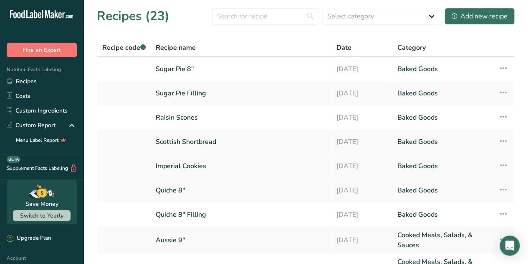
click at [198, 166] on link "Imperial Cookies" at bounding box center [241, 166] width 171 height 18
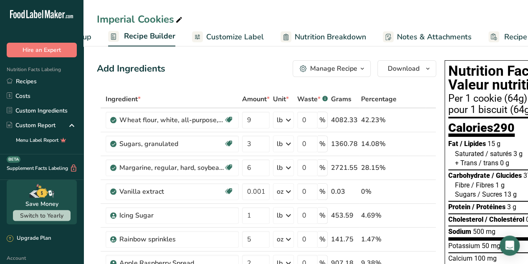
scroll to position [0, 107]
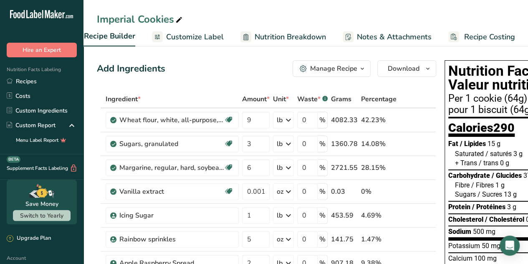
click at [494, 36] on span "Recipe Costing" at bounding box center [490, 36] width 51 height 11
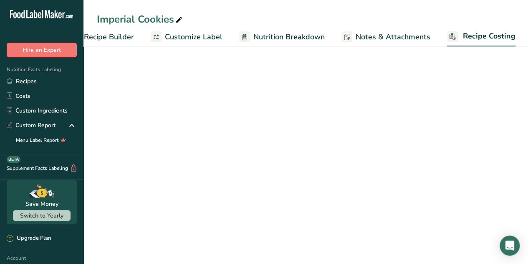
select select "1"
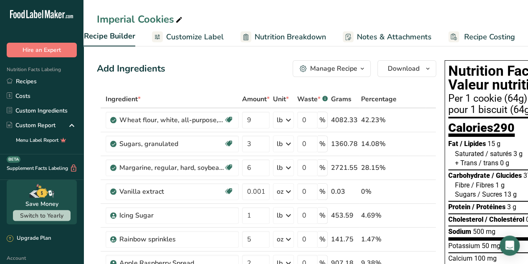
click at [479, 35] on span "Recipe Costing" at bounding box center [490, 36] width 51 height 11
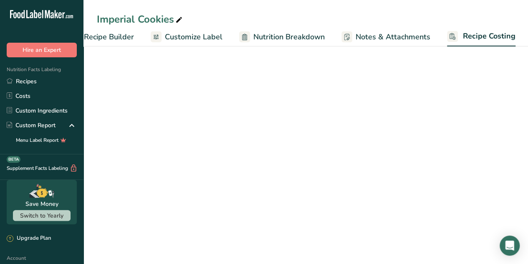
select select "1"
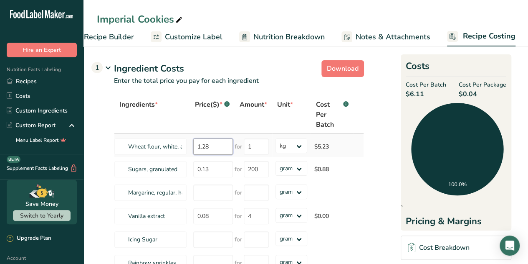
drag, startPoint x: 210, startPoint y: 146, endPoint x: 196, endPoint y: 147, distance: 14.3
click at [196, 147] on input "1.28" at bounding box center [213, 146] width 40 height 16
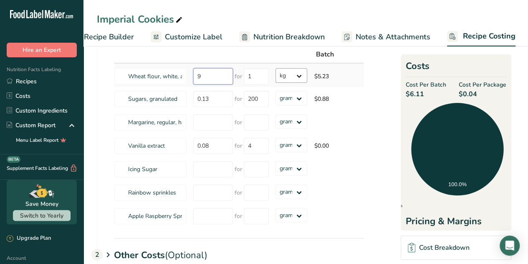
scroll to position [15, 0]
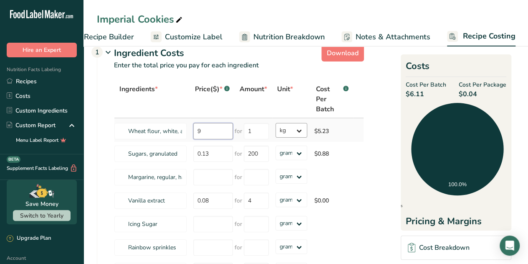
type input "9"
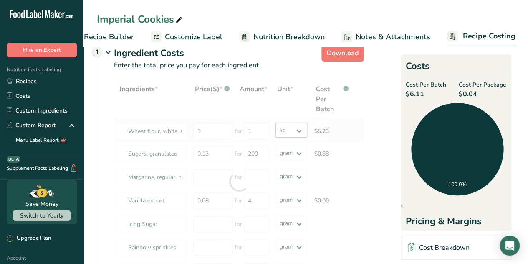
click at [300, 128] on div "Ingredients * Price($) * .a-a{fill:#347362;}.b-a{fill:#fff;} Amount * Unit * Co…" at bounding box center [239, 181] width 250 height 202
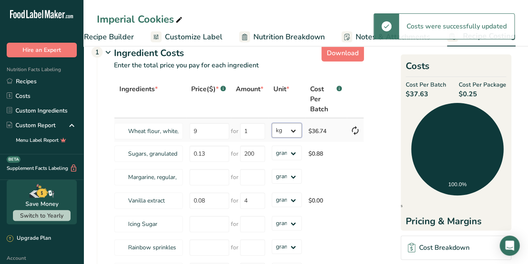
select select "12"
click at [272, 123] on select "grams kg mg mcg lb oz" at bounding box center [287, 130] width 30 height 15
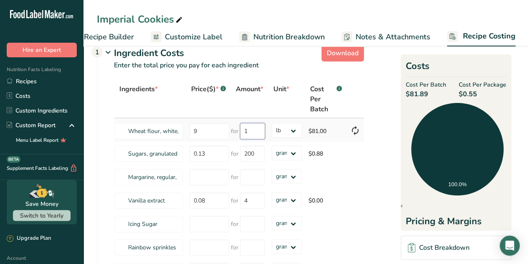
drag, startPoint x: 244, startPoint y: 128, endPoint x: 248, endPoint y: 128, distance: 4.6
click at [248, 128] on input "1" at bounding box center [252, 131] width 25 height 16
drag, startPoint x: 199, startPoint y: 127, endPoint x: 192, endPoint y: 128, distance: 7.6
click at [192, 128] on input "9" at bounding box center [210, 131] width 40 height 16
click at [198, 130] on input "0" at bounding box center [210, 131] width 40 height 16
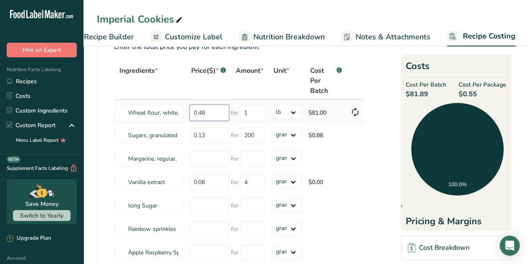
scroll to position [35, 0]
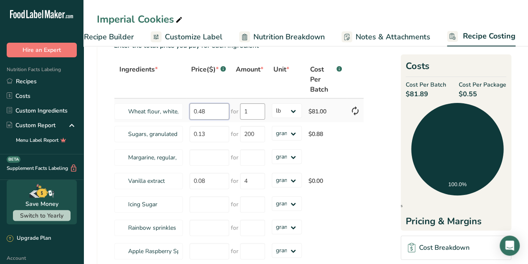
type input "0.48"
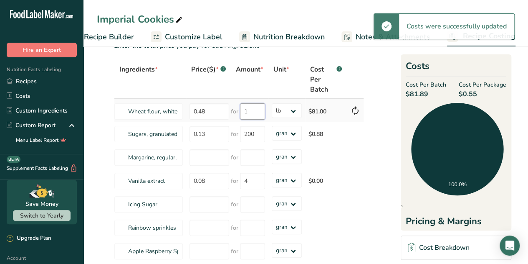
drag, startPoint x: 247, startPoint y: 110, endPoint x: 241, endPoint y: 111, distance: 6.0
click at [241, 111] on input "1" at bounding box center [252, 111] width 25 height 16
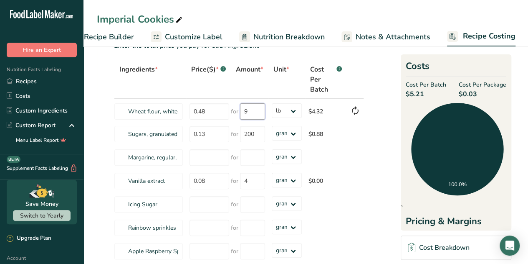
type input "9"
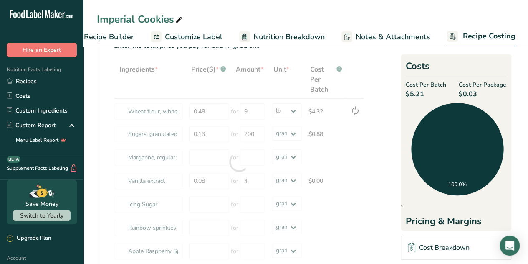
click at [280, 82] on div "Ingredients * Price($) * .a-a{fill:#347362;}.b-a{fill:#fff;} Amount * Unit * Co…" at bounding box center [239, 162] width 250 height 202
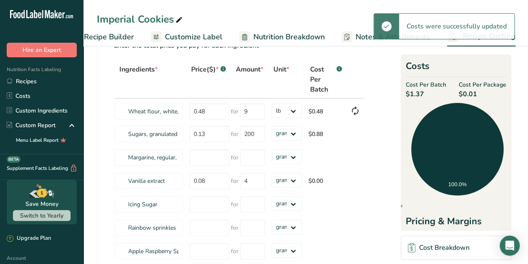
click at [280, 82] on th "Unit *" at bounding box center [287, 80] width 37 height 38
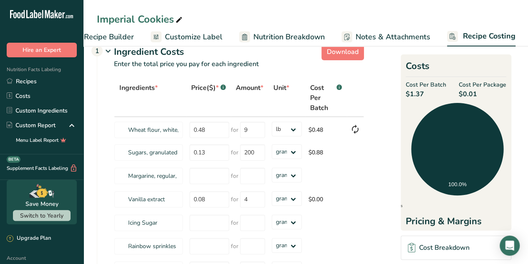
scroll to position [16, 0]
click at [356, 126] on icon at bounding box center [356, 129] width 10 height 15
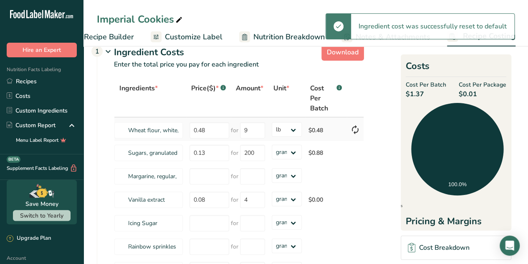
type input "1.28"
type input "1"
select select "1"
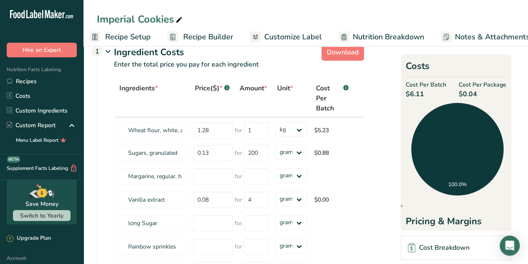
scroll to position [0, 0]
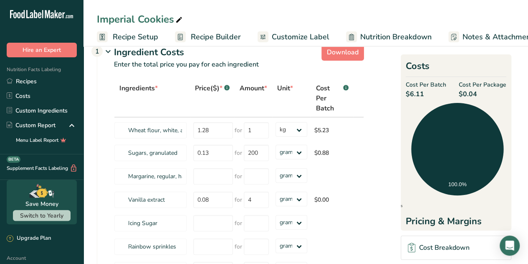
click at [137, 38] on span "Recipe Setup" at bounding box center [136, 36] width 46 height 11
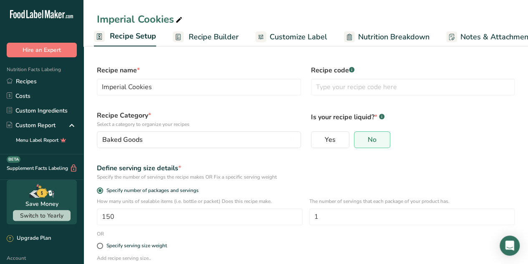
click at [202, 37] on span "Recipe Builder" at bounding box center [214, 36] width 50 height 11
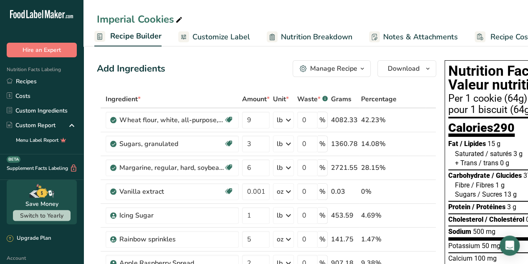
click at [496, 35] on span "Recipe Costing" at bounding box center [516, 36] width 51 height 11
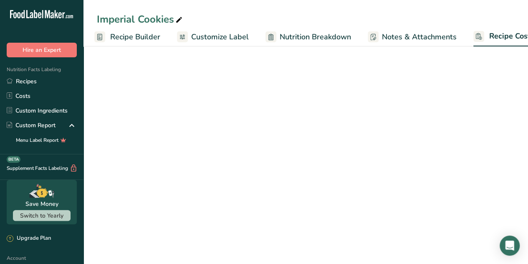
scroll to position [0, 107]
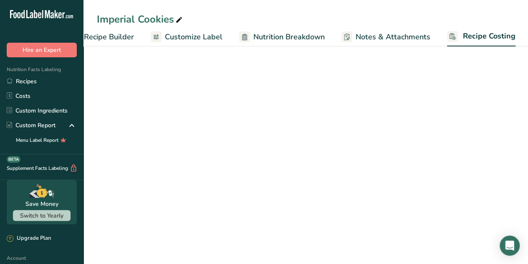
select select "1"
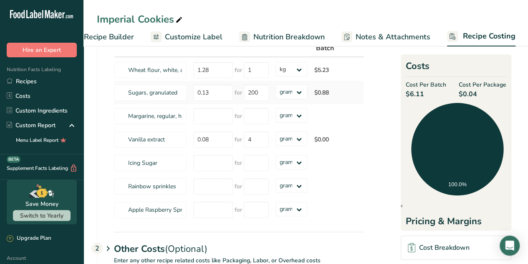
scroll to position [27, 0]
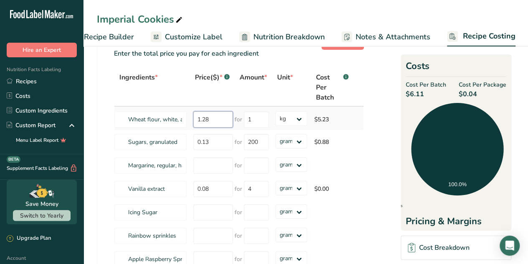
drag, startPoint x: 212, startPoint y: 119, endPoint x: 193, endPoint y: 115, distance: 19.1
click at [193, 115] on input "1.28" at bounding box center [213, 119] width 40 height 16
click at [246, 119] on input "1" at bounding box center [256, 119] width 25 height 16
type input "9"
click at [301, 117] on div "Ingredients * Price($) * .a-a{fill:#347362;}.b-a{fill:#fff;} Amount * Unit * Co…" at bounding box center [239, 170] width 250 height 202
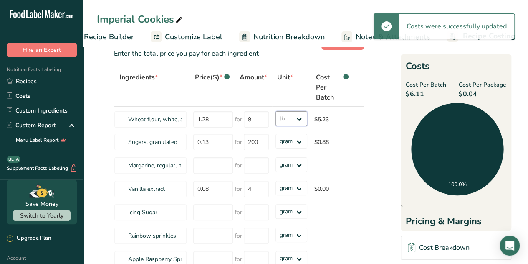
drag, startPoint x: 301, startPoint y: 117, endPoint x: 298, endPoint y: 124, distance: 7.8
click at [276, 111] on select "grams kg mg mcg lb oz" at bounding box center [292, 118] width 32 height 15
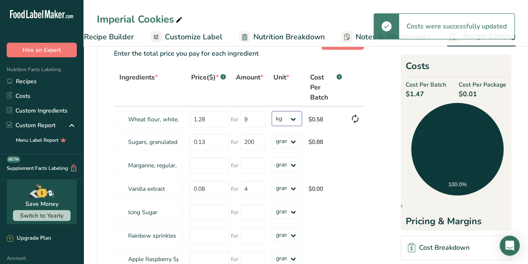
select select "12"
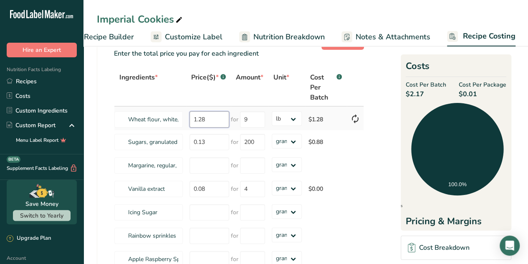
click at [207, 119] on input "1.28" at bounding box center [210, 119] width 40 height 16
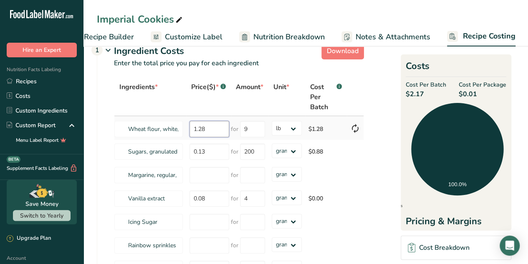
scroll to position [16, 0]
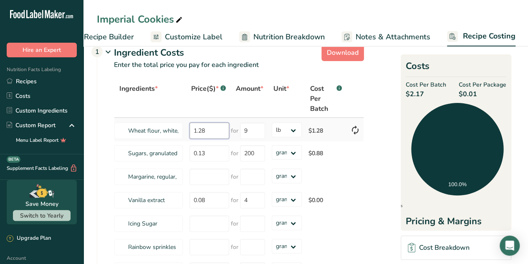
drag, startPoint x: 193, startPoint y: 127, endPoint x: 206, endPoint y: 130, distance: 12.4
click at [206, 130] on input "1.28" at bounding box center [210, 130] width 40 height 16
type input "0.48"
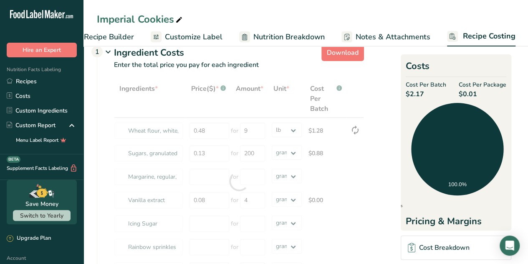
click at [371, 175] on section "Download Ingredient Costs 1 Enter the total price you pay for each ingredient I…" at bounding box center [306, 219] width 418 height 357
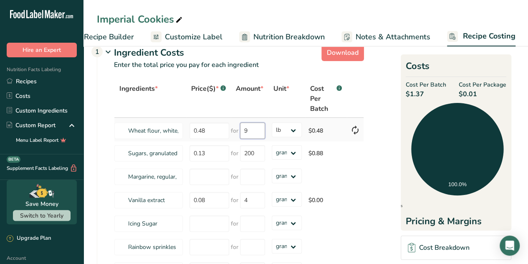
drag, startPoint x: 231, startPoint y: 71, endPoint x: 241, endPoint y: 128, distance: 57.6
click at [241, 128] on input "9" at bounding box center [252, 130] width 25 height 16
type input "1"
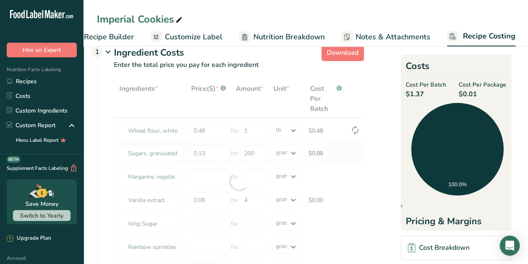
click at [362, 163] on div "Ingredients * Price($) * .a-a{fill:#347362;}.b-a{fill:#fff;} Amount * Unit * Co…" at bounding box center [239, 181] width 250 height 202
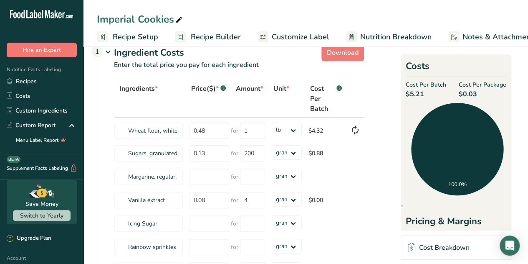
scroll to position [0, 0]
click at [237, 36] on span "Recipe Builder" at bounding box center [216, 36] width 50 height 11
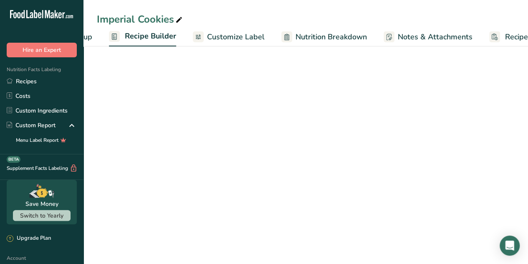
click at [237, 36] on ul "Recipe Setup Recipe Builder Customize Label Nutrition Breakdown Notes & Attachm…" at bounding box center [296, 37] width 556 height 20
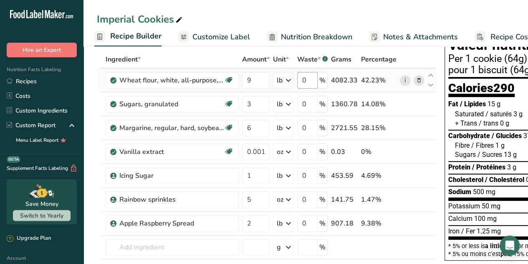
scroll to position [39, 0]
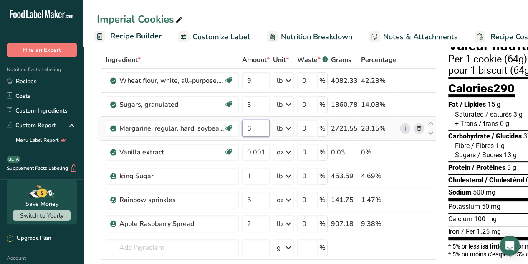
click at [262, 131] on input "6" at bounding box center [256, 128] width 28 height 17
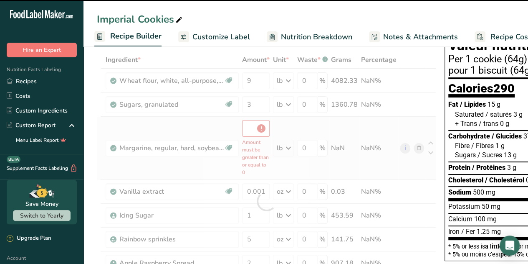
type input "0"
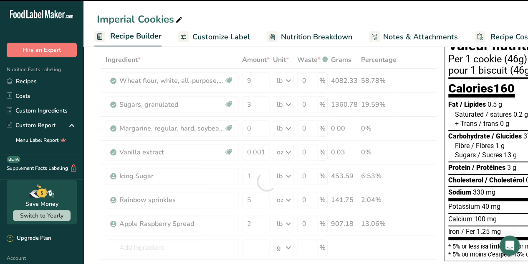
click at [0, 207] on div "Save Money Switch to Yearly" at bounding box center [42, 202] width 84 height 44
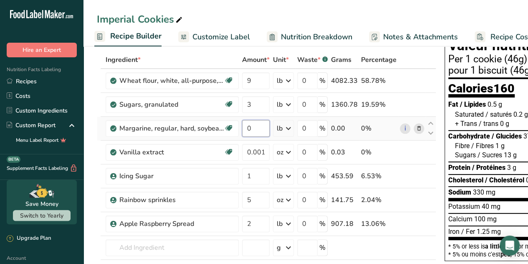
click at [258, 127] on input "0" at bounding box center [256, 128] width 28 height 17
type input "6"
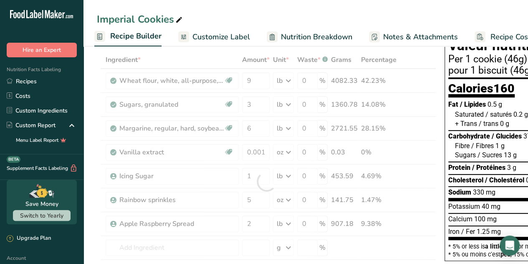
click at [444, 18] on div "Imperial Cookies" at bounding box center [306, 19] width 445 height 15
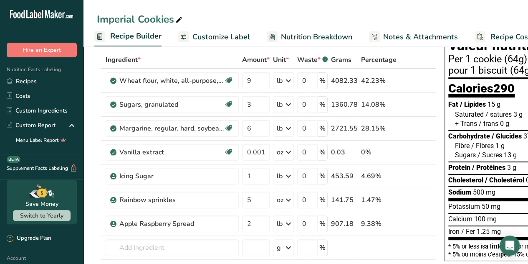
click at [495, 32] on span "Recipe Costing" at bounding box center [516, 36] width 51 height 11
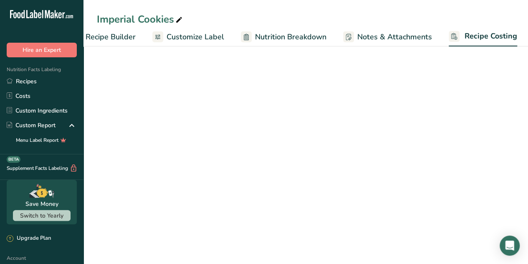
select select "12"
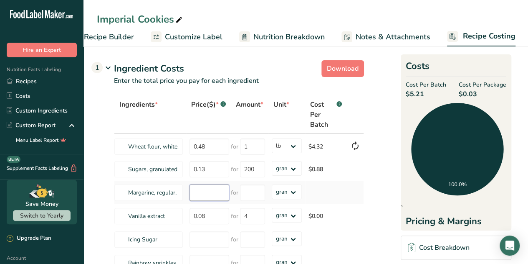
click at [199, 197] on input "number" at bounding box center [210, 192] width 40 height 16
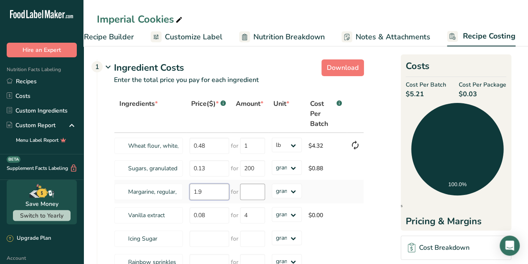
type input "1.9"
click at [253, 192] on input "number" at bounding box center [252, 191] width 25 height 16
type input "1"
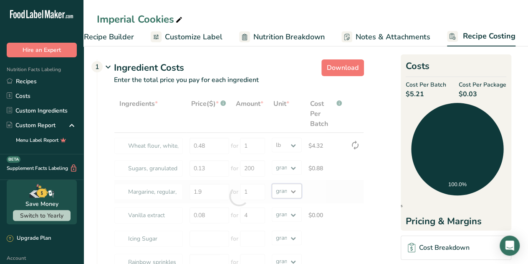
click at [294, 188] on div "Ingredients * Price($) * .a-a{fill:#347362;}.b-a{fill:#fff;} Amount * Unit * Co…" at bounding box center [239, 196] width 250 height 202
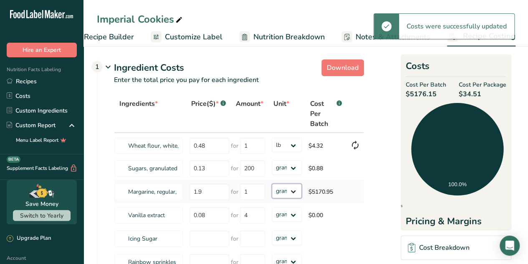
select select "12"
click at [272, 183] on select "grams kg mg mcg lb oz" at bounding box center [287, 190] width 30 height 15
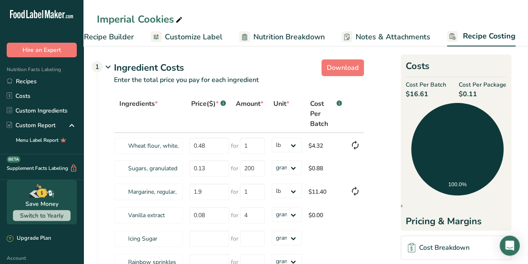
drag, startPoint x: 342, startPoint y: 193, endPoint x: 386, endPoint y: 89, distance: 113.8
click at [386, 89] on section "Download Ingredient Costs 1 Enter the total price you pay for each ingredient I…" at bounding box center [306, 231] width 418 height 350
click at [183, 36] on span "Customize Label" at bounding box center [194, 36] width 58 height 11
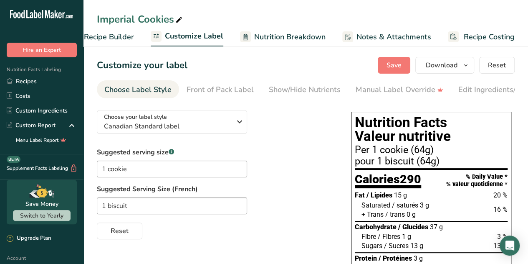
click at [254, 36] on span "Nutrition Breakdown" at bounding box center [289, 36] width 71 height 11
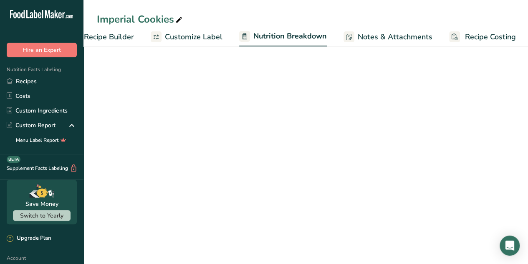
scroll to position [0, 108]
select select "Calories"
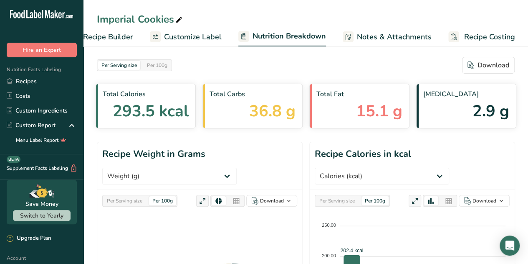
click at [107, 35] on span "Recipe Builder" at bounding box center [108, 36] width 50 height 11
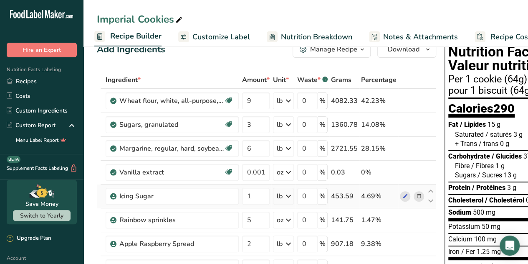
scroll to position [20, 0]
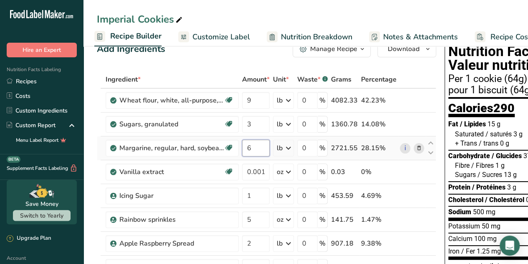
click at [255, 146] on input "6" at bounding box center [256, 148] width 28 height 17
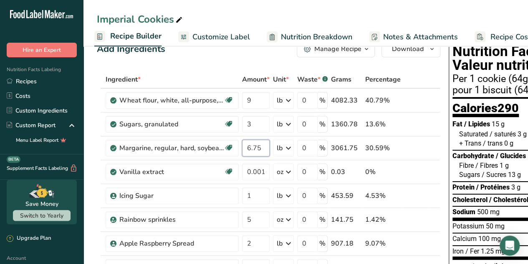
type input "6.75"
click at [253, 193] on input "1" at bounding box center [256, 195] width 28 height 17
type input "1.12"
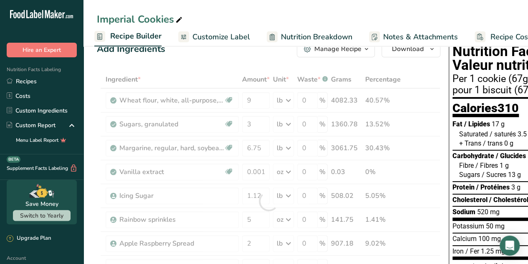
click at [442, 10] on div "Imperial Cookies Recipe Setup Recipe Builder Customize Label Nutrition Breakdow…" at bounding box center [306, 23] width 445 height 46
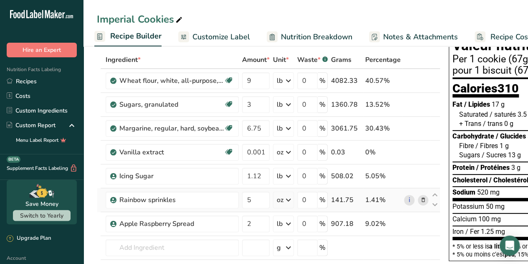
scroll to position [36, 0]
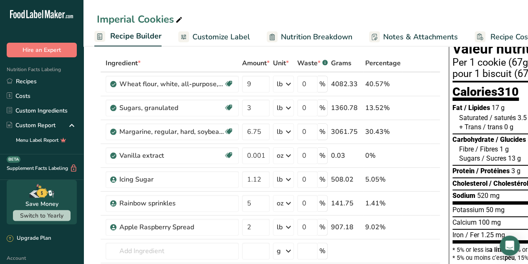
click at [491, 36] on span "Recipe Costing" at bounding box center [516, 36] width 51 height 11
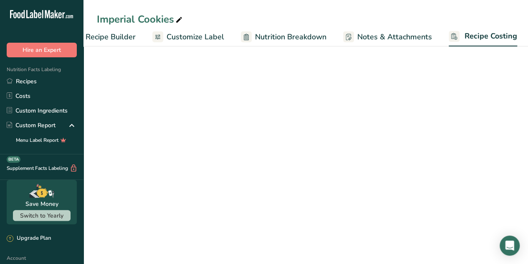
select select "12"
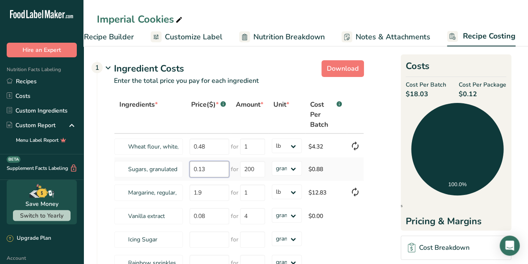
drag, startPoint x: 207, startPoint y: 168, endPoint x: 199, endPoint y: 168, distance: 8.4
click at [199, 168] on input "0.13" at bounding box center [210, 169] width 40 height 16
type input "0.8844"
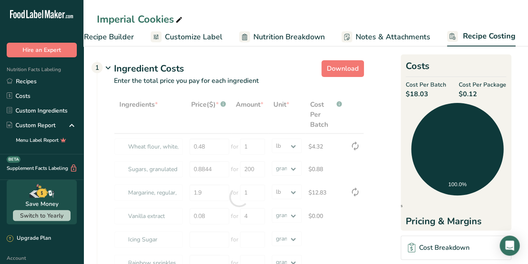
click at [389, 140] on section "Download Ingredient Costs 1 Enter the total price you pay for each ingredient I…" at bounding box center [306, 235] width 418 height 357
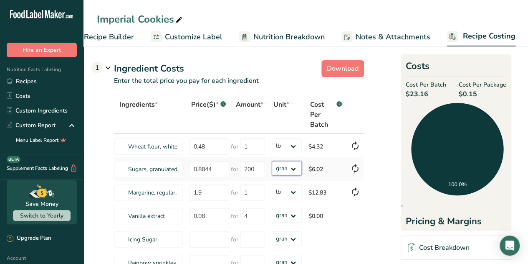
click at [292, 170] on select "grams kg mg mcg lb oz" at bounding box center [287, 168] width 30 height 15
select select "12"
click at [272, 161] on select "grams kg mg mcg lb oz" at bounding box center [287, 168] width 30 height 15
click at [216, 168] on input "0.8844" at bounding box center [210, 169] width 40 height 16
type input "0.884"
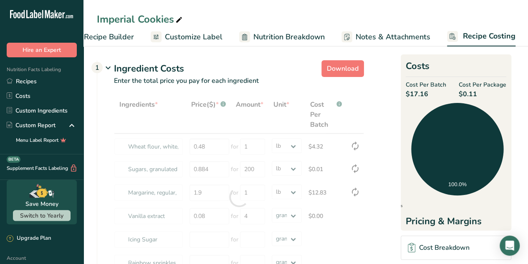
click at [376, 110] on section "Download Ingredient Costs 1 Enter the total price you pay for each ingredient I…" at bounding box center [306, 235] width 418 height 357
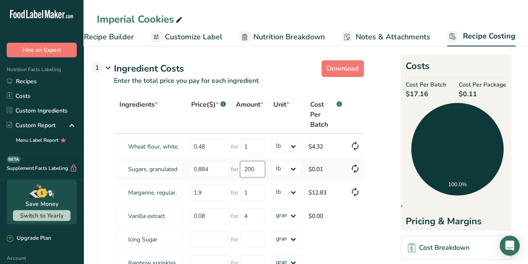
drag, startPoint x: 254, startPoint y: 169, endPoint x: 241, endPoint y: 169, distance: 13.4
click at [241, 169] on input "200" at bounding box center [252, 169] width 25 height 16
click at [0, 203] on div "Save Money Switch to Yearly" at bounding box center [42, 202] width 84 height 44
drag, startPoint x: 255, startPoint y: 167, endPoint x: 239, endPoint y: 165, distance: 16.0
click at [240, 165] on input "200" at bounding box center [252, 169] width 25 height 16
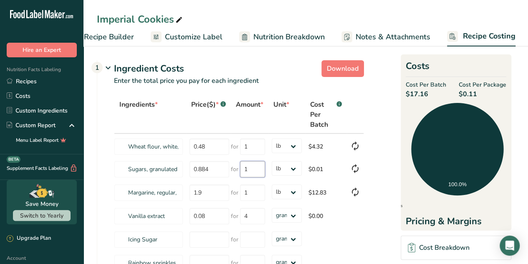
type input "1"
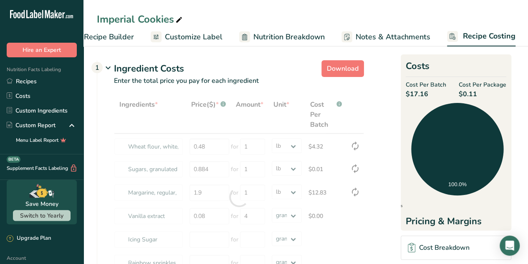
click at [386, 115] on section "Download Ingredient Costs 1 Enter the total price you pay for each ingredient I…" at bounding box center [306, 235] width 418 height 357
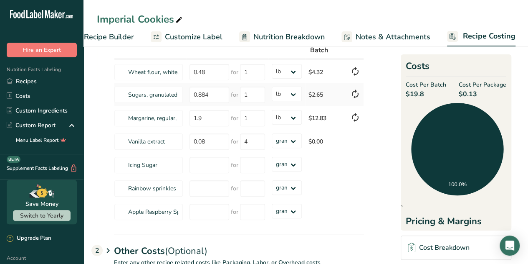
scroll to position [75, 0]
click at [213, 168] on input "number" at bounding box center [210, 164] width 40 height 16
type input "1.181"
click at [256, 166] on input "number" at bounding box center [252, 164] width 25 height 16
type input "12"
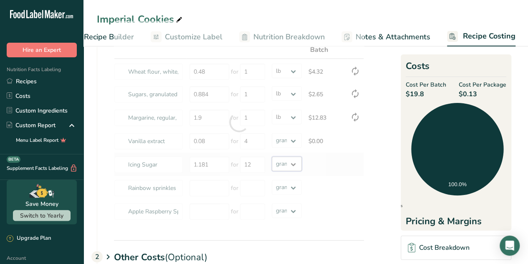
click at [293, 164] on div "Ingredients * Price($) * .a-a{fill:#347362;}.b-a{fill:#fff;} Amount * Unit * Co…" at bounding box center [239, 122] width 250 height 202
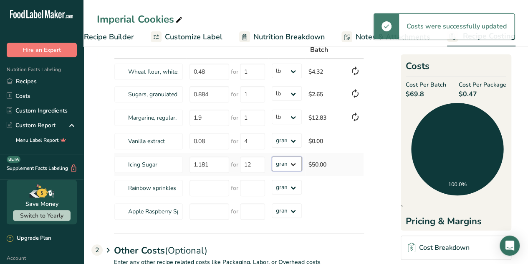
select select "12"
click at [272, 156] on select "grams kg mg mcg lb oz" at bounding box center [287, 163] width 30 height 15
drag, startPoint x: 255, startPoint y: 163, endPoint x: 244, endPoint y: 161, distance: 11.1
click at [244, 161] on input "12" at bounding box center [252, 164] width 25 height 16
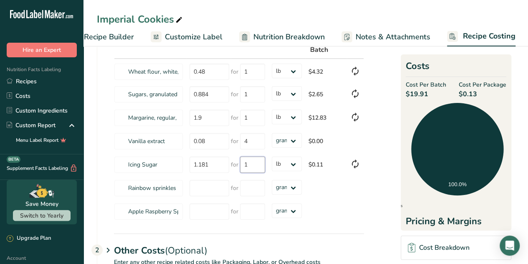
type input "1"
click at [370, 199] on section "Download Ingredient Costs 1 Enter the total price you pay for each ingredient I…" at bounding box center [306, 157] width 418 height 350
click at [208, 183] on input "number" at bounding box center [210, 188] width 40 height 16
type input "3.351"
click at [250, 184] on input "number" at bounding box center [252, 188] width 25 height 16
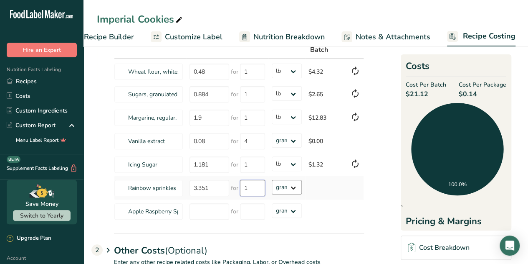
type input "1"
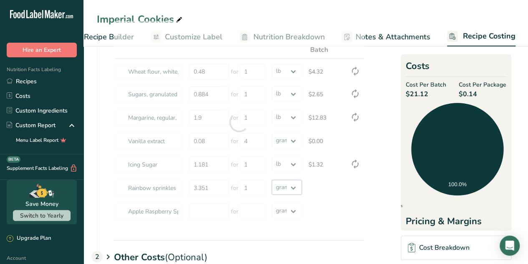
click at [295, 184] on div "Ingredients * Price($) * .a-a{fill:#347362;}.b-a{fill:#fff;} Amount * Unit * Co…" at bounding box center [239, 122] width 250 height 202
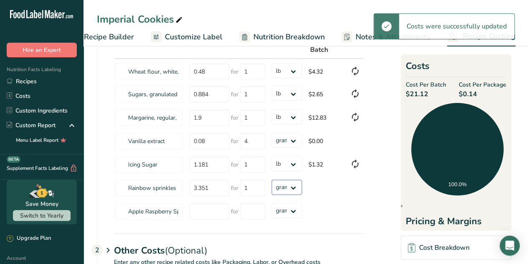
select select "12"
click at [272, 180] on select "grams kg mg mcg lb oz" at bounding box center [287, 187] width 30 height 15
select select "12"
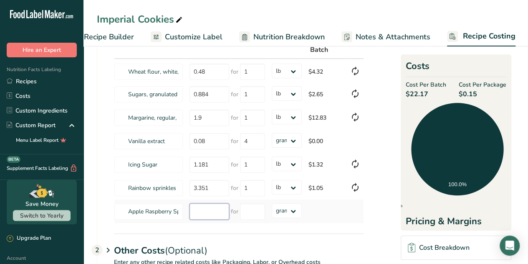
click at [208, 209] on input "number" at bounding box center [210, 211] width 40 height 16
click at [250, 32] on link "Nutrition Breakdown" at bounding box center [282, 37] width 86 height 19
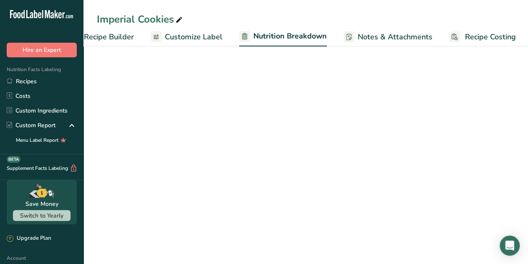
scroll to position [0, 108]
select select "Calories"
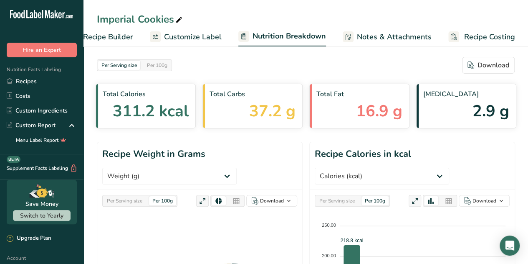
click at [208, 36] on span "Customize Label" at bounding box center [193, 36] width 58 height 11
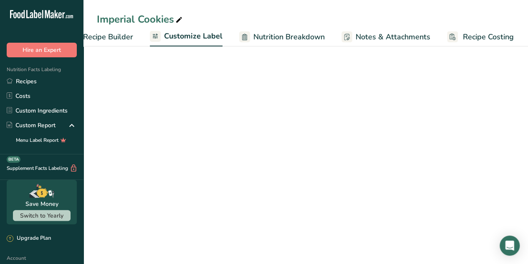
scroll to position [0, 107]
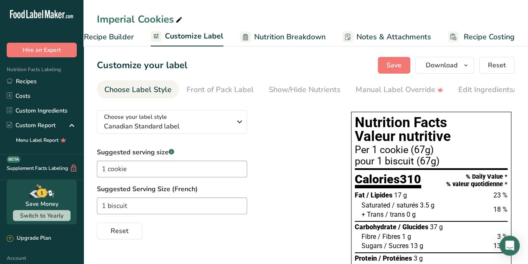
click at [111, 34] on span "Recipe Builder" at bounding box center [109, 36] width 50 height 11
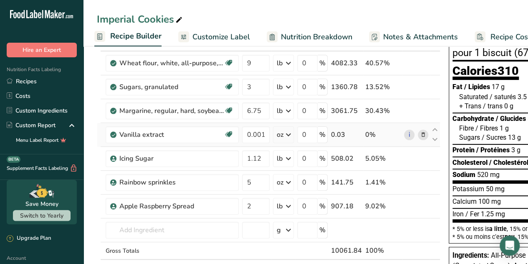
scroll to position [62, 0]
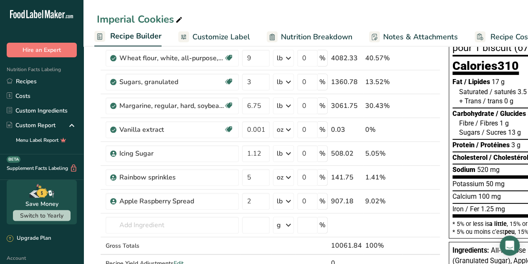
click at [497, 36] on span "Recipe Costing" at bounding box center [516, 36] width 51 height 11
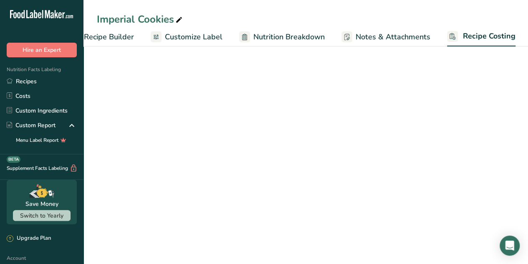
select select "12"
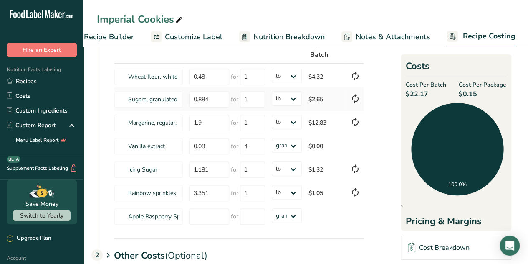
scroll to position [74, 0]
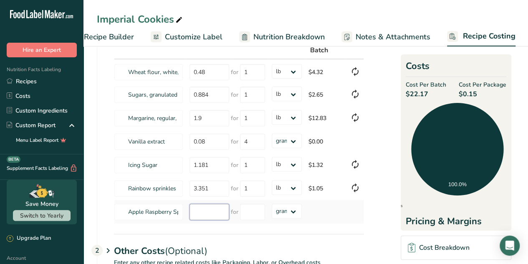
click at [196, 210] on input "number" at bounding box center [210, 211] width 40 height 16
type input "2.948"
click at [287, 212] on select "grams kg mg mcg lb oz" at bounding box center [287, 210] width 30 height 15
select select "12"
click at [272, 203] on select "grams kg mg mcg lb oz" at bounding box center [287, 210] width 30 height 15
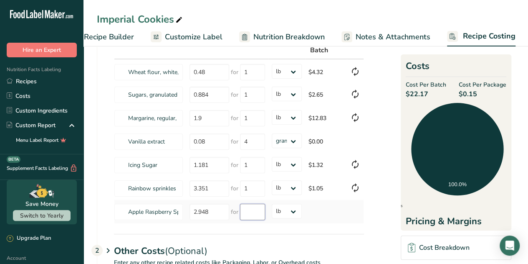
click at [257, 211] on input "number" at bounding box center [252, 211] width 25 height 16
type input "1"
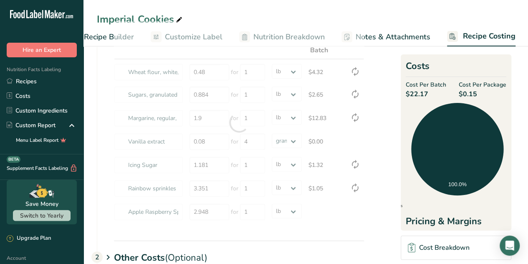
click at [315, 232] on div "Ingredients * Price($) * .a-a{fill:#347362;}.b-a{fill:#fff;} Amount * Unit * Co…" at bounding box center [230, 130] width 267 height 219
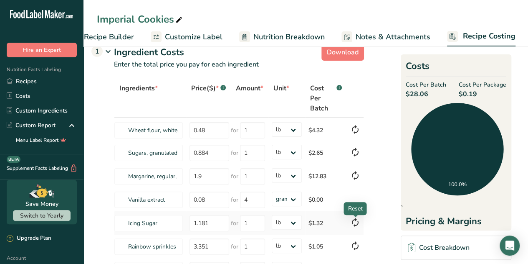
scroll to position [0, 0]
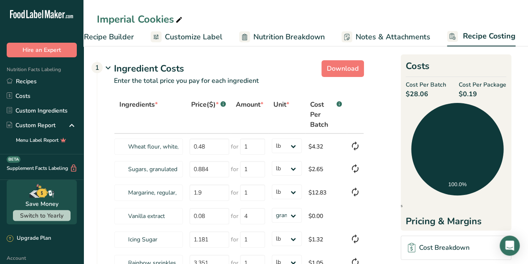
click at [106, 34] on span "Recipe Builder" at bounding box center [109, 36] width 50 height 11
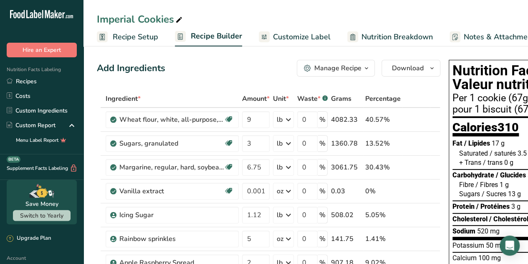
click at [136, 38] on span "Recipe Setup" at bounding box center [136, 36] width 46 height 11
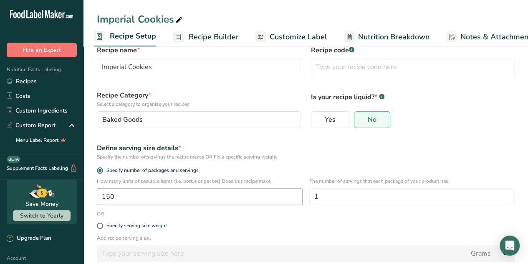
scroll to position [20, 0]
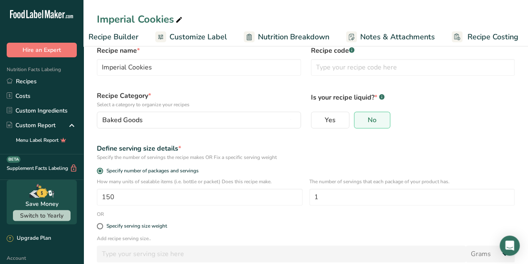
click at [501, 38] on span "Recipe Costing" at bounding box center [493, 36] width 51 height 11
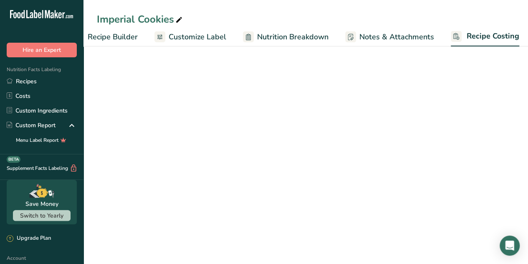
scroll to position [0, 107]
select select "12"
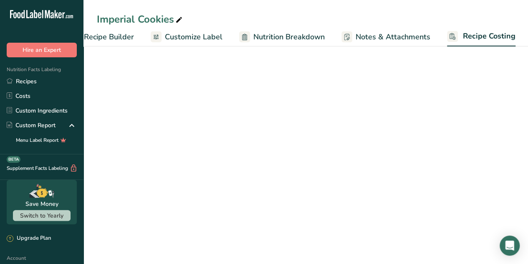
select select "12"
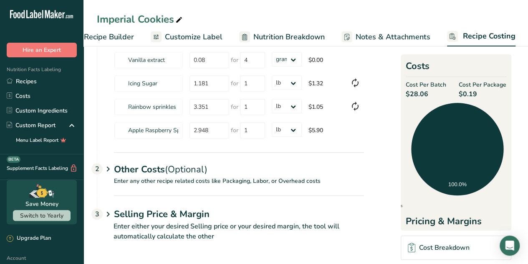
scroll to position [155, 0]
click at [185, 172] on span "(Optional)" at bounding box center [186, 169] width 43 height 13
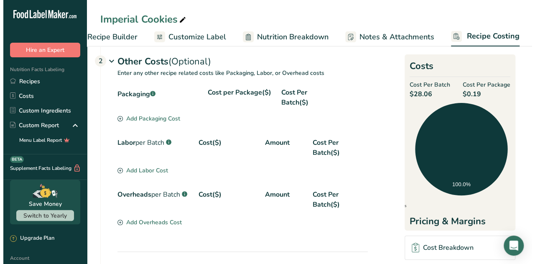
scroll to position [265, 0]
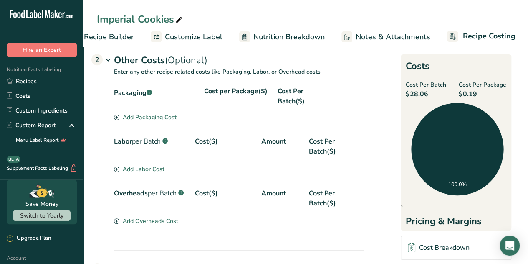
click at [162, 117] on div "Add Packaging Cost" at bounding box center [145, 117] width 63 height 9
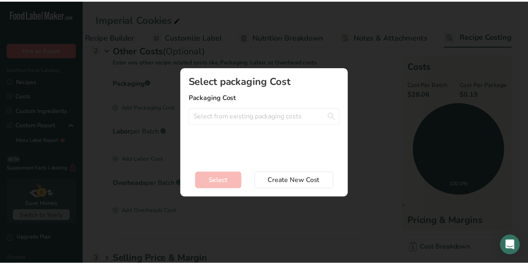
scroll to position [0, 101]
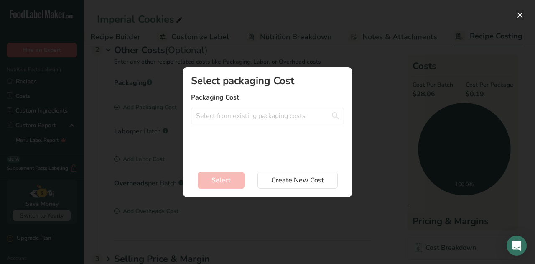
click at [349, 90] on section "Select packaging Cost Packaging Cost Package X - 2$ Wrap - 0.1$ Label - 0.05$ C…" at bounding box center [268, 132] width 170 height 130
click at [282, 176] on span "Create New Cost" at bounding box center [297, 180] width 53 height 10
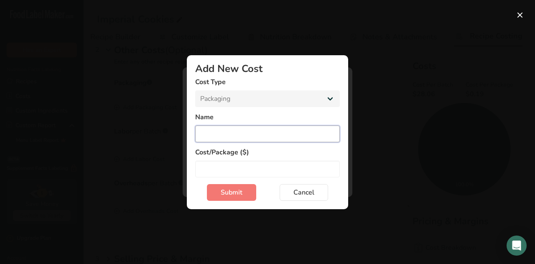
click at [211, 133] on input "Add New Cost Modal" at bounding box center [267, 133] width 145 height 17
type input "Foam Tray"
drag, startPoint x: 233, startPoint y: 193, endPoint x: 230, endPoint y: 172, distance: 21.9
click at [230, 172] on form "Cost Type Packaging Labor Overheads Name Foam Tray Cost/Package ($) Submit Canc…" at bounding box center [267, 139] width 145 height 124
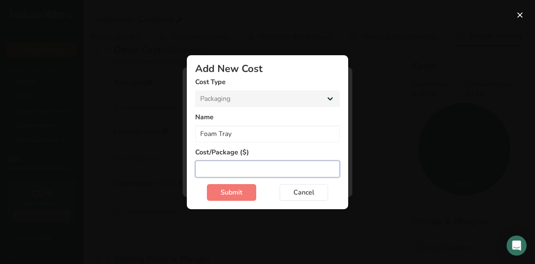
click at [230, 172] on input "Add New Cost Modal" at bounding box center [267, 168] width 145 height 17
type input "5"
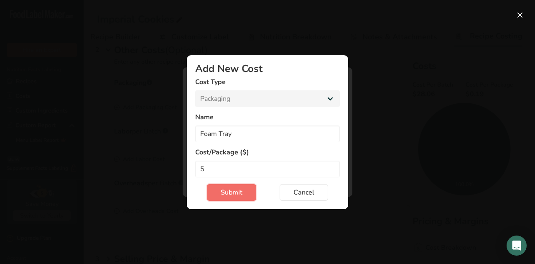
click at [229, 188] on span "Submit" at bounding box center [232, 192] width 22 height 10
select select "Add New Cost Modal"
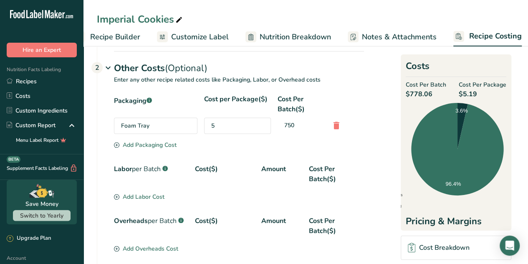
scroll to position [256, 0]
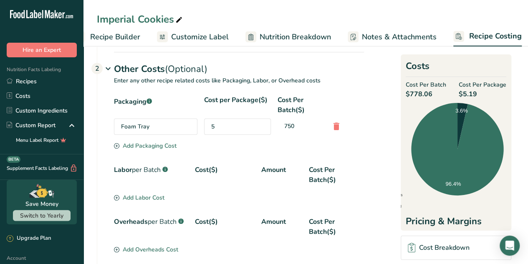
click at [217, 125] on div "5" at bounding box center [237, 126] width 67 height 16
click at [227, 122] on div "5" at bounding box center [237, 126] width 67 height 16
click at [334, 126] on icon at bounding box center [337, 126] width 10 height 15
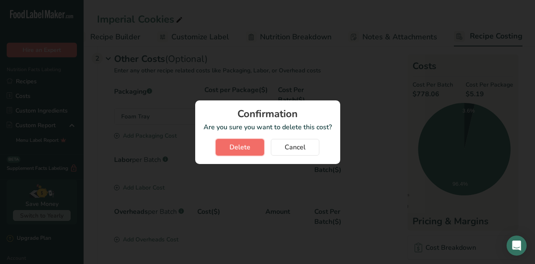
click at [246, 143] on span "Delete" at bounding box center [239, 147] width 21 height 10
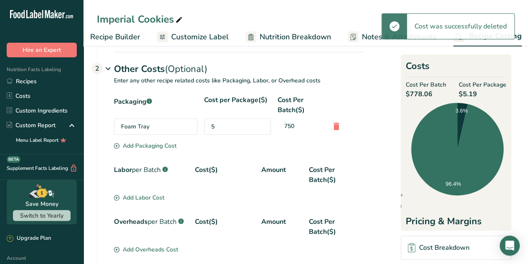
click at [215, 128] on section "Packaging .a-a{fill:#347362;}.b-a{fill:#fff;} Cost per Package($) Cost Per Batc…" at bounding box center [239, 123] width 250 height 56
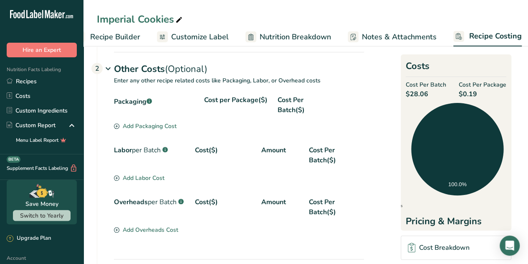
click at [158, 125] on div "Add Packaging Cost" at bounding box center [145, 126] width 63 height 9
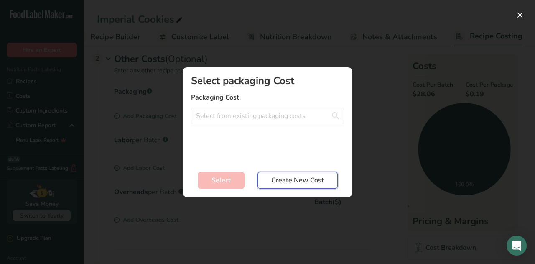
click at [287, 183] on span "Create New Cost" at bounding box center [297, 180] width 53 height 10
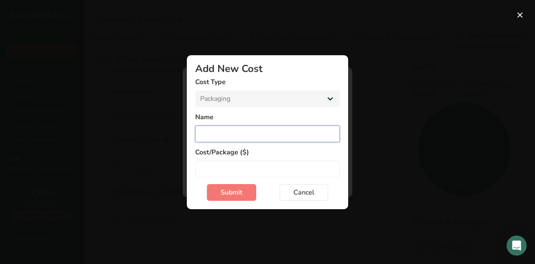
click at [225, 133] on input "Add New Cost Modal" at bounding box center [267, 133] width 145 height 17
type input "Tray 4S"
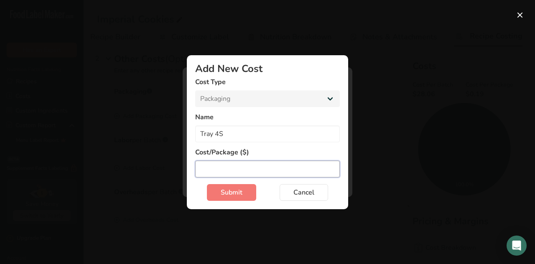
click at [229, 173] on input "Add New Cost Modal" at bounding box center [267, 168] width 145 height 17
type input "0.20"
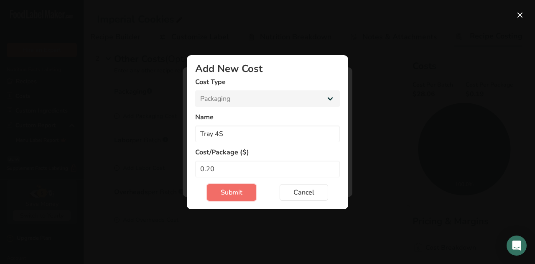
click at [231, 196] on span "Submit" at bounding box center [232, 192] width 22 height 10
select select "Add New Cost Modal"
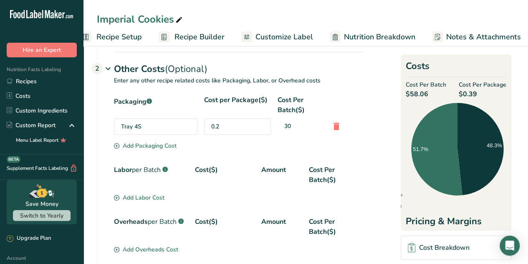
scroll to position [0, 0]
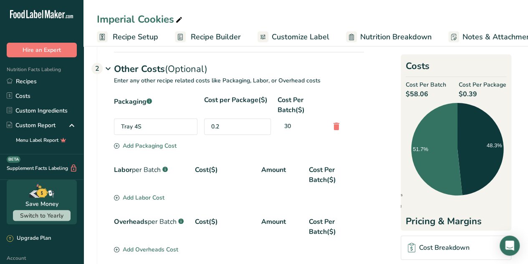
click at [117, 37] on span "Recipe Setup" at bounding box center [136, 36] width 46 height 11
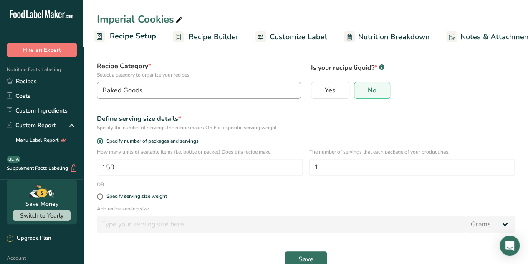
scroll to position [50, 0]
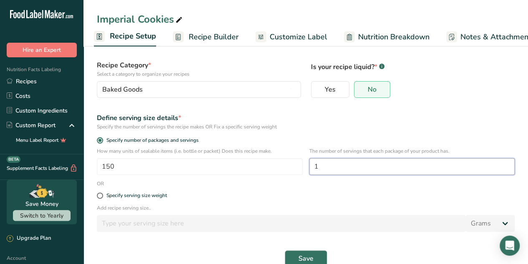
drag, startPoint x: 325, startPoint y: 168, endPoint x: 312, endPoint y: 168, distance: 13.0
click at [312, 168] on input "1" at bounding box center [413, 166] width 206 height 17
type input "6"
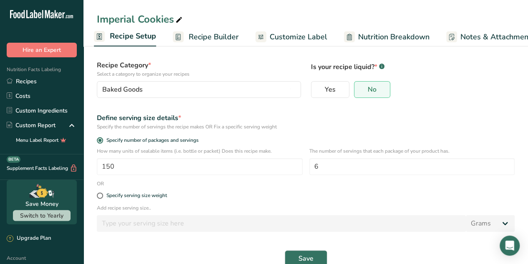
click at [360, 202] on div "Specify serving size weight" at bounding box center [306, 195] width 428 height 17
click at [318, 257] on button "Save" at bounding box center [306, 258] width 43 height 17
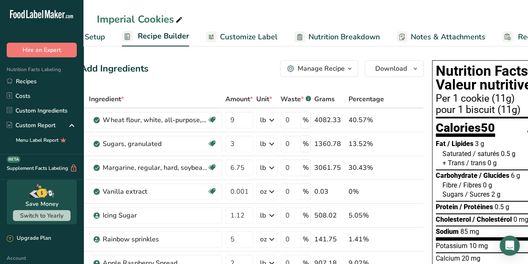
scroll to position [0, 70]
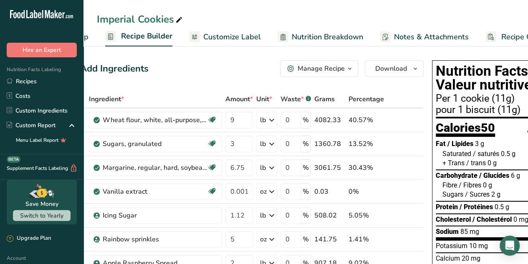
click at [515, 35] on span "Recipe Costing" at bounding box center [527, 36] width 51 height 11
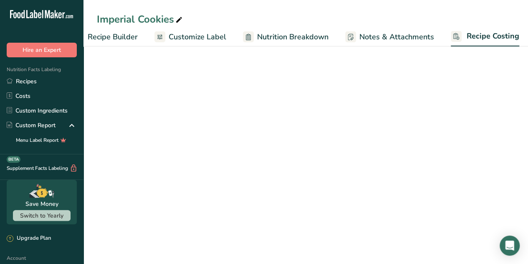
select select "12"
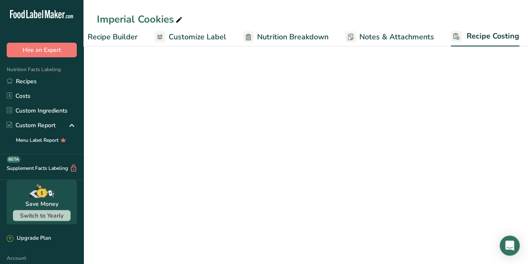
select select "12"
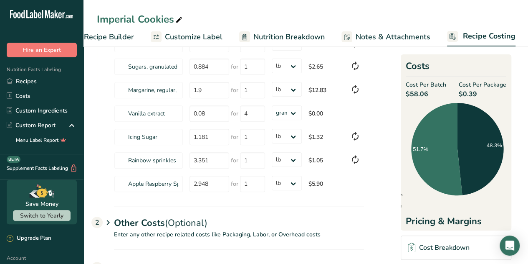
scroll to position [156, 0]
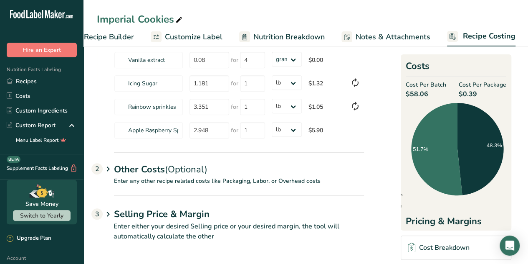
click at [200, 168] on span "(Optional)" at bounding box center [186, 169] width 43 height 13
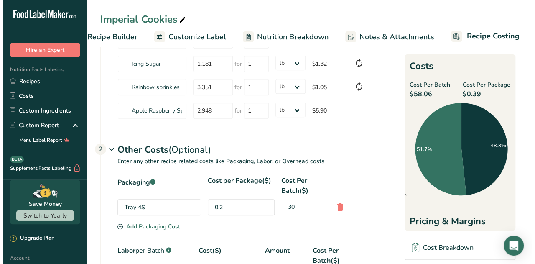
scroll to position [176, 0]
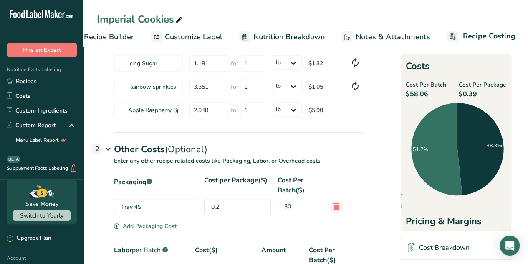
click at [338, 204] on icon at bounding box center [337, 206] width 10 height 15
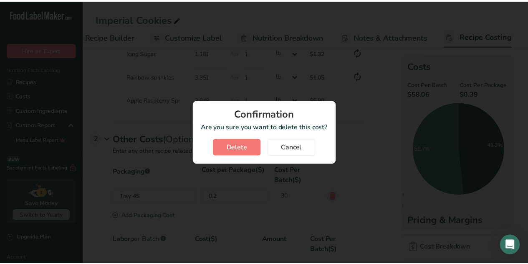
scroll to position [0, 101]
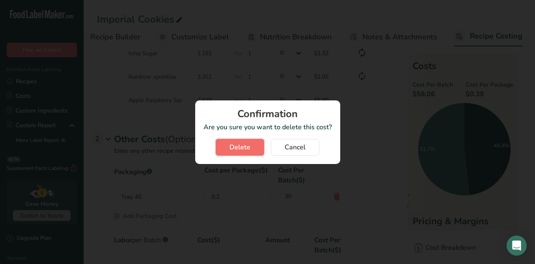
click at [257, 151] on button "Delete" at bounding box center [240, 147] width 48 height 17
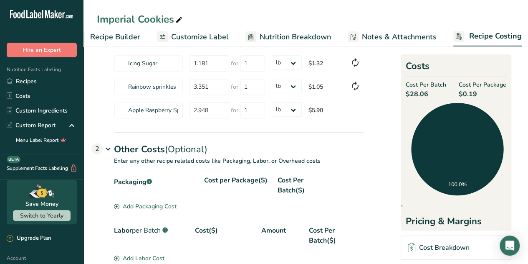
scroll to position [192, 0]
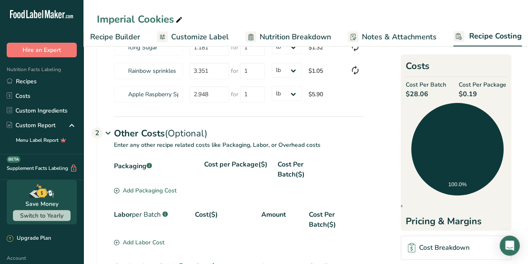
click at [175, 189] on div "Add Packaging Cost" at bounding box center [145, 190] width 63 height 9
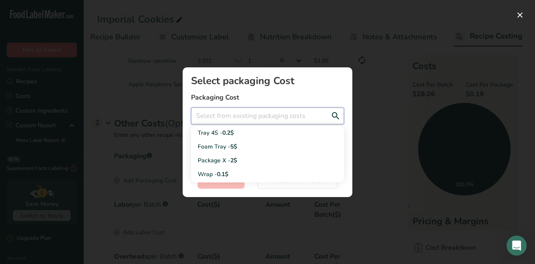
click at [217, 117] on input "Add New Recipe Cost Modal" at bounding box center [267, 115] width 153 height 17
click at [214, 132] on div "Tray 4S - 0.2$" at bounding box center [261, 132] width 126 height 9
type input "Tray 4S - 0.2$"
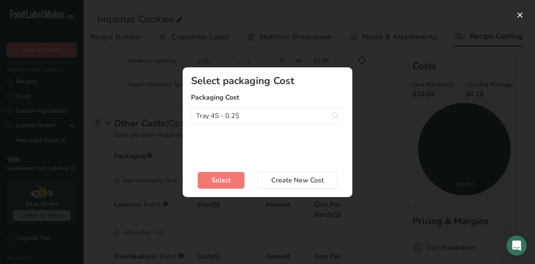
click at [225, 143] on div "Select packaging Cost Packaging Cost Tray 4S - 0.2$ Tray 4S - 0.2$ Foam Tray - …" at bounding box center [267, 119] width 153 height 86
click at [279, 177] on span "Create New Cost" at bounding box center [297, 180] width 53 height 10
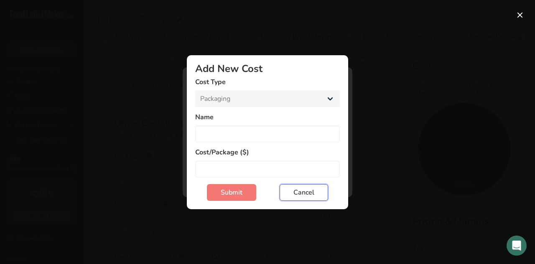
click at [309, 192] on span "Cancel" at bounding box center [303, 192] width 21 height 10
select select "Add New Cost Modal"
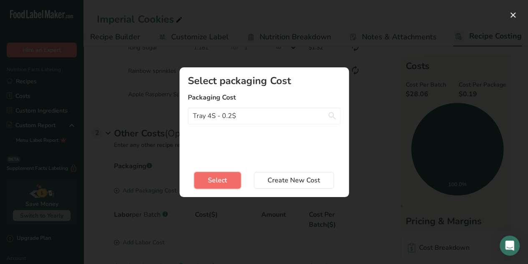
click at [217, 181] on span "Select" at bounding box center [217, 180] width 19 height 10
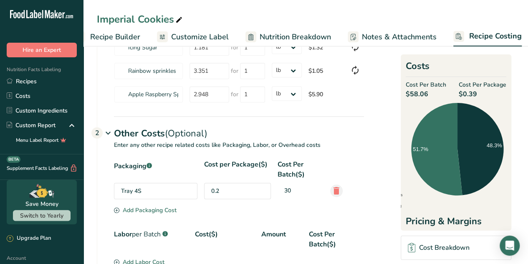
click at [336, 188] on icon at bounding box center [337, 190] width 10 height 15
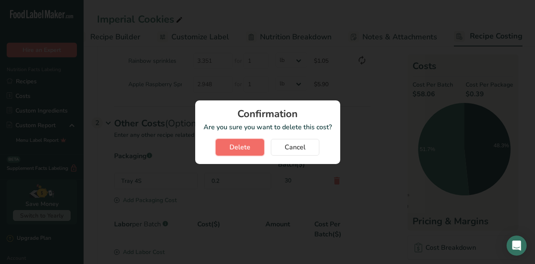
click at [249, 140] on button "Delete" at bounding box center [240, 147] width 48 height 17
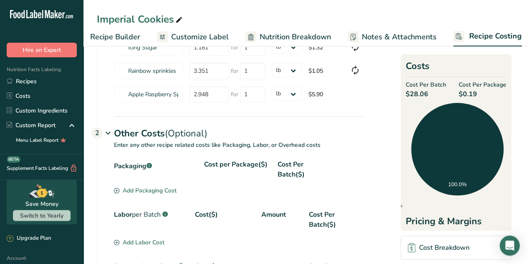
click at [151, 186] on div "Add Packaging Cost" at bounding box center [145, 190] width 63 height 9
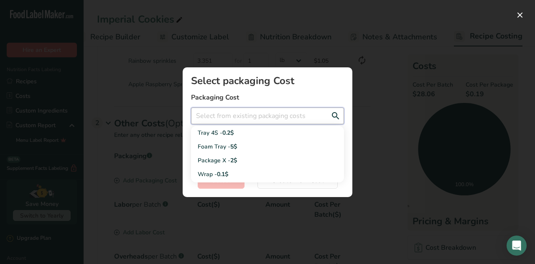
click at [222, 114] on input "Add New Recipe Cost Modal" at bounding box center [267, 115] width 153 height 17
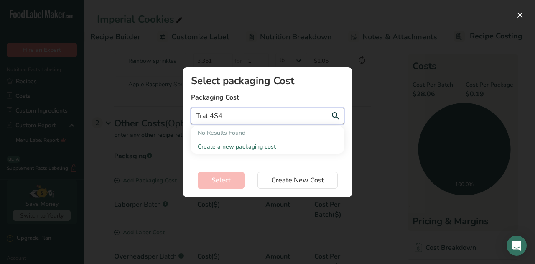
click at [217, 117] on input "Trat 4S4" at bounding box center [267, 115] width 153 height 17
type input "Trat 4S 4"
click at [276, 180] on span "Create New Cost" at bounding box center [297, 180] width 53 height 10
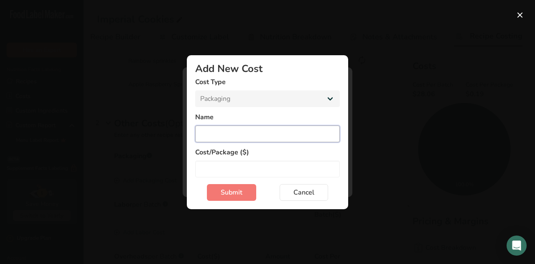
click at [213, 133] on input "Add New Cost Modal" at bounding box center [267, 133] width 145 height 17
type input "Trar 4 S"
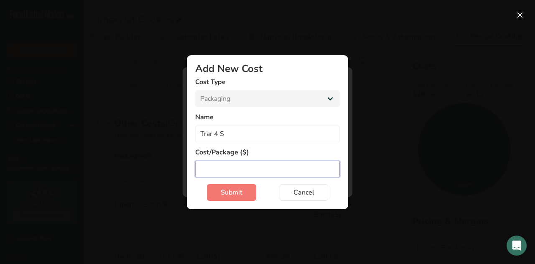
click at [230, 173] on input "Add New Cost Modal" at bounding box center [267, 168] width 145 height 17
type input "0.20"
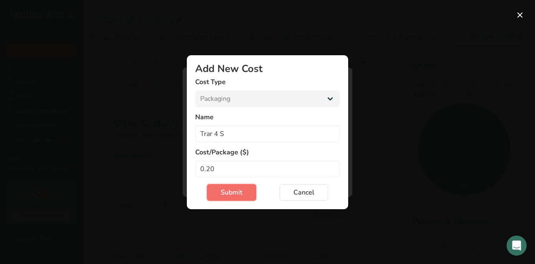
click at [230, 188] on span "Submit" at bounding box center [232, 192] width 22 height 10
select select "Add New Cost Modal"
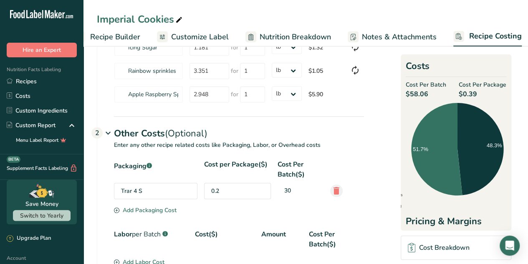
click at [333, 188] on icon at bounding box center [337, 190] width 10 height 15
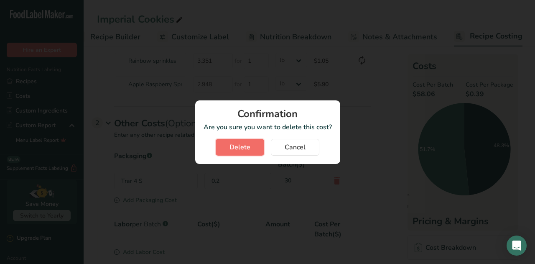
click at [233, 143] on span "Delete" at bounding box center [239, 147] width 21 height 10
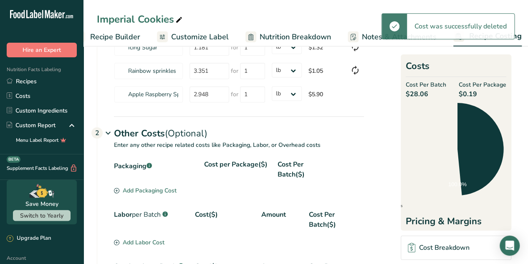
click at [334, 189] on section "Packaging .a-a{fill:#347362;}.b-a{fill:#fff;} Cost per Package($) Cost Per Batc…" at bounding box center [239, 177] width 250 height 37
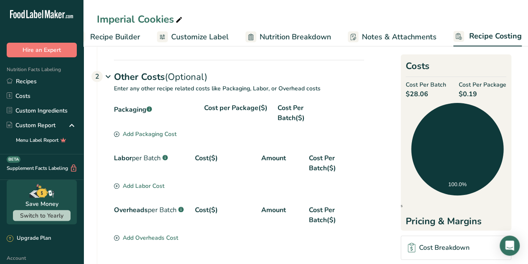
scroll to position [247, 0]
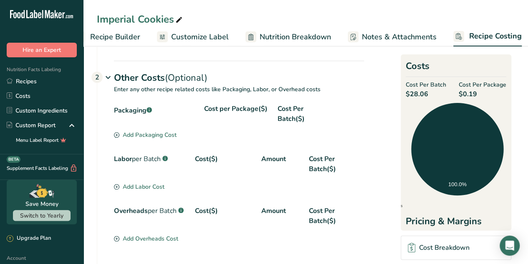
click at [135, 186] on div "Add Labor Cost" at bounding box center [139, 186] width 51 height 9
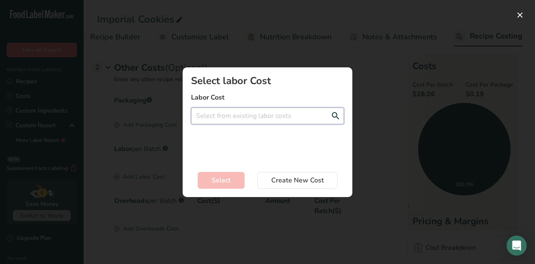
click at [210, 118] on input "Add New Recipe Cost Modal" at bounding box center [267, 115] width 153 height 17
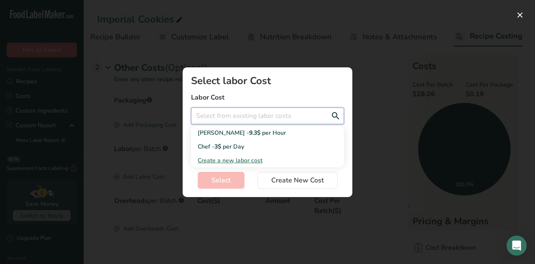
type input "2"
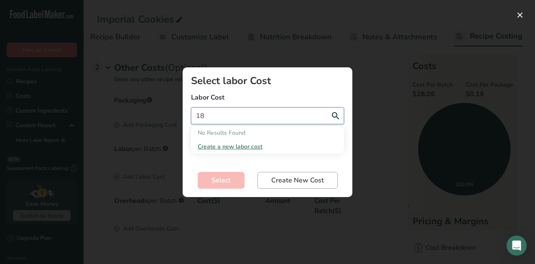
type input "18"
click at [296, 179] on span "Create New Cost" at bounding box center [297, 180] width 53 height 10
select select "2"
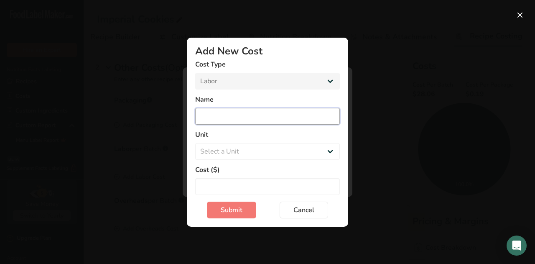
click at [227, 115] on input "Add New Cost Modal" at bounding box center [267, 116] width 145 height 17
type input "LABOR2"
click at [331, 152] on select "Select a Unit Day Hour" at bounding box center [267, 151] width 145 height 17
select select "1"
click at [195, 143] on select "Select a Unit Day Hour" at bounding box center [267, 151] width 145 height 17
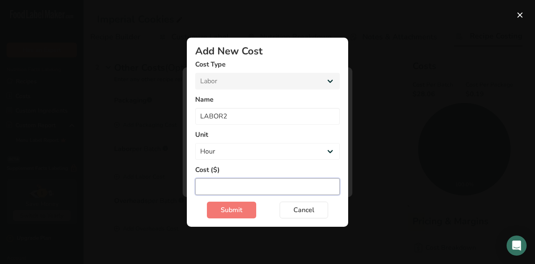
click at [213, 187] on input "Add New Cost Modal" at bounding box center [267, 186] width 145 height 17
type input "18"
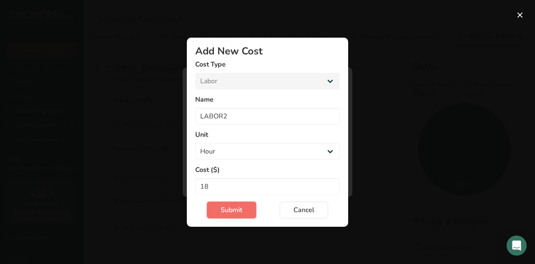
click at [231, 210] on span "Submit" at bounding box center [232, 210] width 22 height 10
select select "Add New Cost Modal"
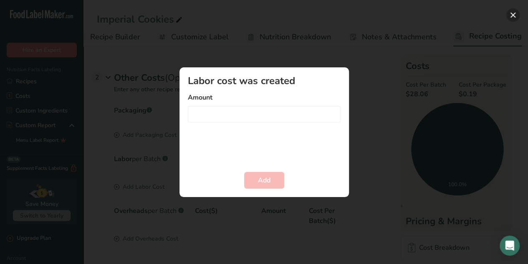
click at [514, 15] on button "Add New Recipe Cost Modal" at bounding box center [513, 14] width 13 height 13
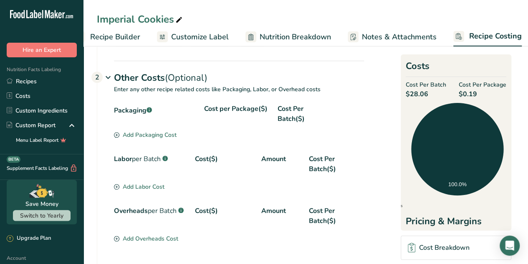
click at [130, 185] on div "Add Labor Cost" at bounding box center [139, 186] width 51 height 9
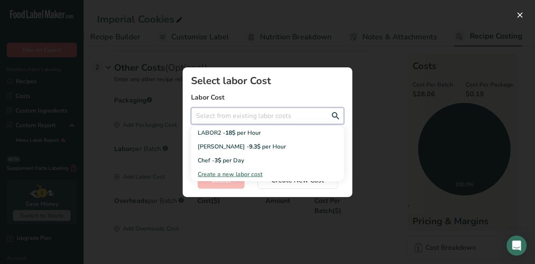
click at [256, 114] on input "Add New Recipe Cost Modal" at bounding box center [267, 115] width 153 height 17
click at [250, 133] on span "per Hour" at bounding box center [249, 133] width 24 height 8
type input "LABOR2 - 18$ per Hour"
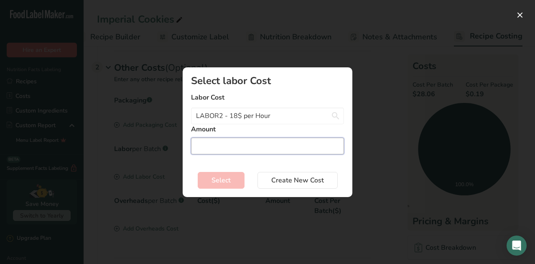
click at [219, 150] on input "Add New Recipe Cost Modal" at bounding box center [267, 145] width 153 height 17
type input "18"
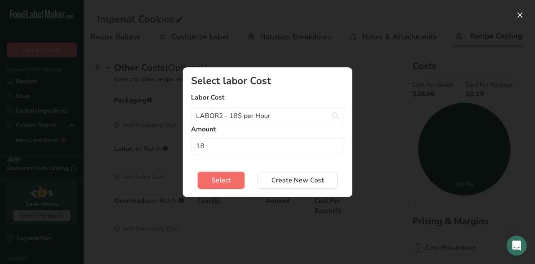
click at [206, 183] on button "Select" at bounding box center [221, 180] width 47 height 17
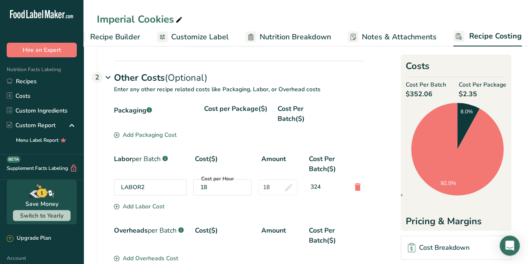
click at [201, 159] on div "Cost($)" at bounding box center [225, 164] width 60 height 20
click at [273, 188] on input "18" at bounding box center [278, 187] width 39 height 16
type input "1"
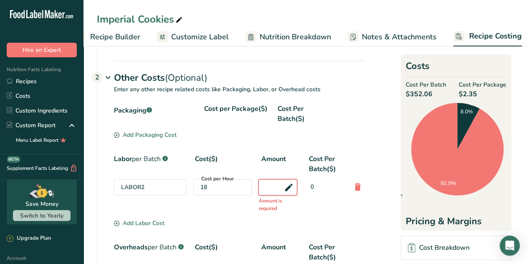
type input "1"
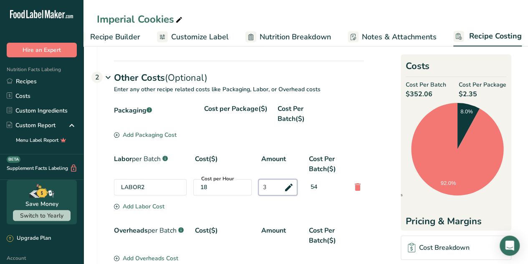
type input "3"
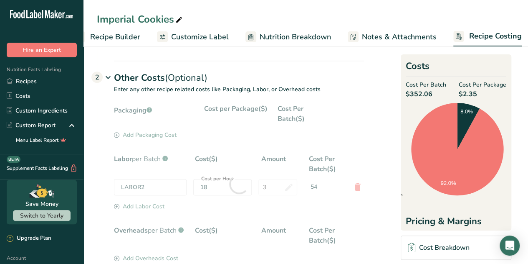
click at [244, 211] on div "Packaging .a-a{fill:#347362;}.b-a{fill:#fff;} Cost per Package($) Cost Per Batc…" at bounding box center [239, 184] width 250 height 160
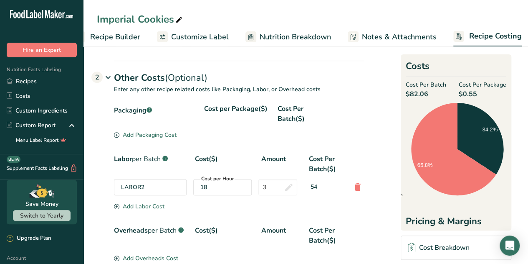
click at [142, 135] on div "Add Packaging Cost" at bounding box center [145, 134] width 63 height 9
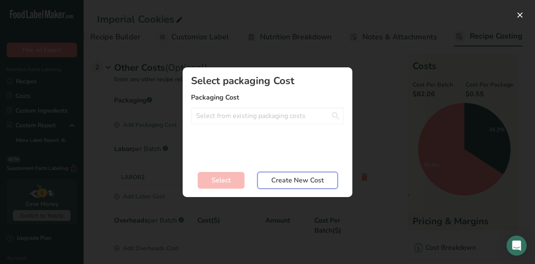
click at [292, 177] on span "Create New Cost" at bounding box center [297, 180] width 53 height 10
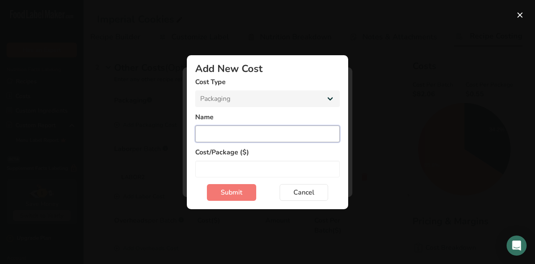
click at [207, 133] on input "Add New Cost Modal" at bounding box center [267, 133] width 145 height 17
type input "4S"
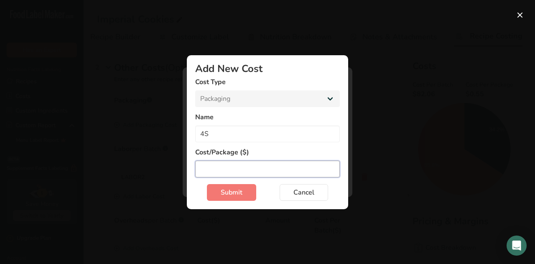
click at [206, 165] on input "Add New Cost Modal" at bounding box center [267, 168] width 145 height 17
type input "0.20"
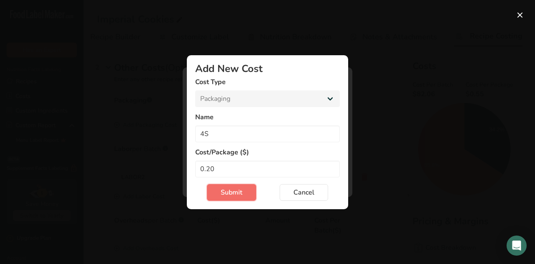
click at [234, 192] on span "Submit" at bounding box center [232, 192] width 22 height 10
select select "Add New Cost Modal"
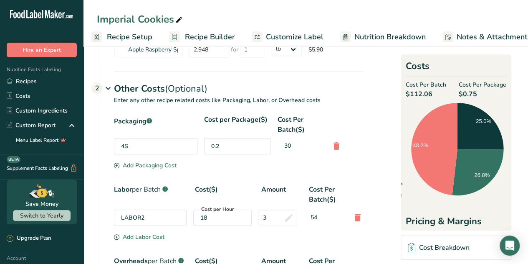
scroll to position [0, 0]
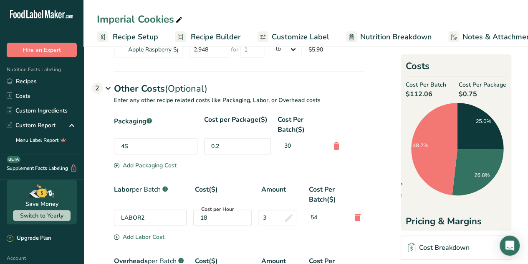
click at [122, 33] on span "Recipe Setup" at bounding box center [136, 36] width 46 height 11
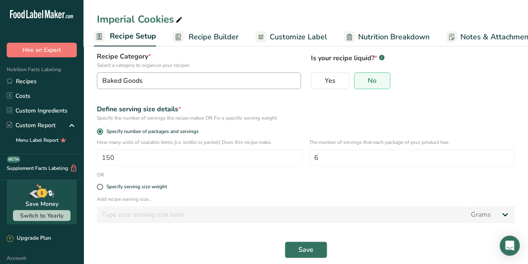
scroll to position [66, 0]
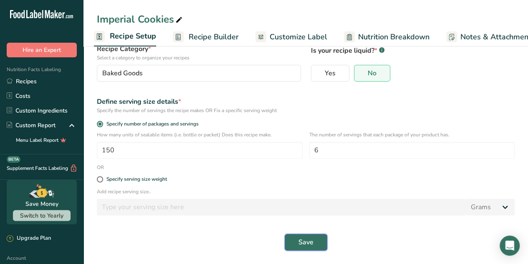
click at [297, 242] on button "Save" at bounding box center [306, 242] width 43 height 17
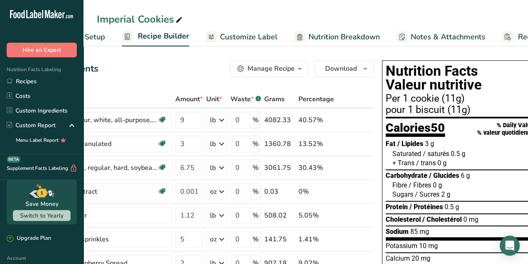
scroll to position [0, 107]
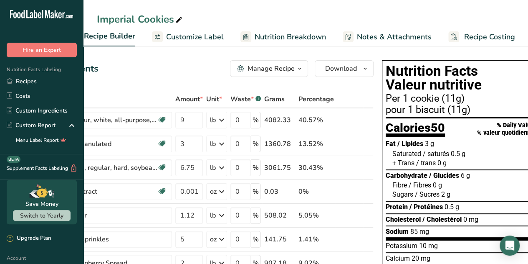
click at [498, 36] on span "Recipe Costing" at bounding box center [490, 36] width 51 height 11
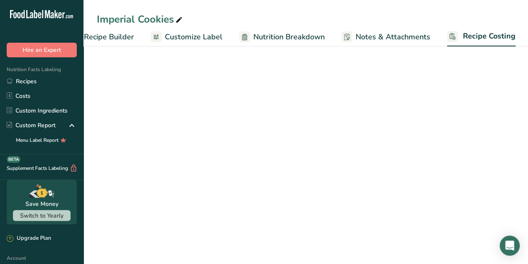
select select "12"
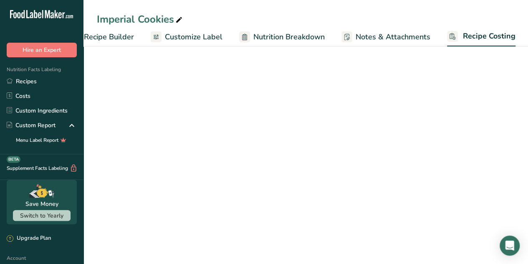
select select "12"
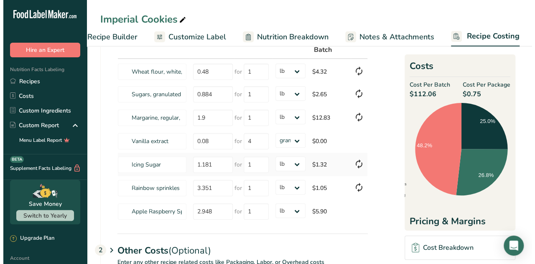
scroll to position [156, 0]
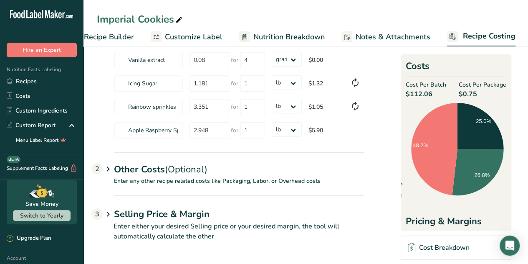
click at [0, 210] on div "Save Money Switch to Yearly" at bounding box center [42, 202] width 84 height 44
click at [183, 166] on span "(Optional)" at bounding box center [186, 169] width 43 height 13
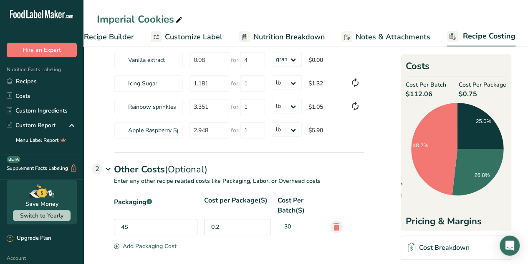
click at [335, 229] on icon at bounding box center [337, 226] width 10 height 15
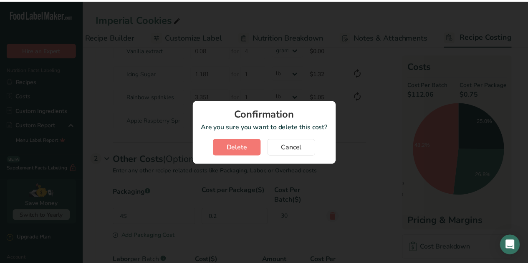
scroll to position [0, 101]
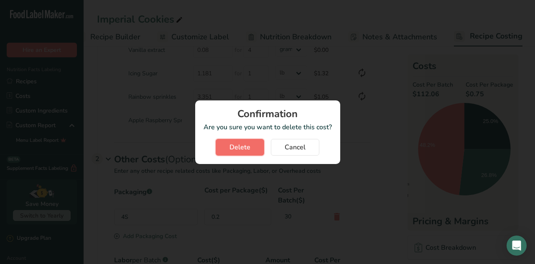
click at [247, 150] on span "Delete" at bounding box center [239, 147] width 21 height 10
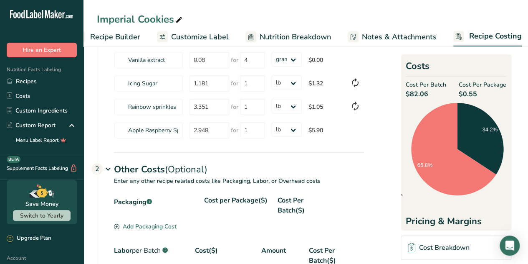
click at [272, 213] on div "Packaging .a-a{fill:#347362;}.b-a{fill:#fff;} Cost per Package($) Cost Per Batc…" at bounding box center [239, 205] width 250 height 20
click at [142, 224] on div "Add Packaging Cost" at bounding box center [145, 226] width 63 height 9
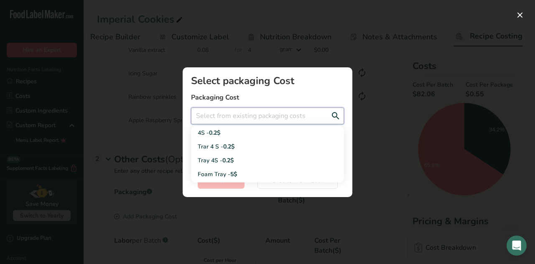
click at [242, 117] on input "Add New Recipe Cost Modal" at bounding box center [267, 115] width 153 height 17
click at [206, 117] on input "Add New Recipe Cost Modal" at bounding box center [267, 115] width 153 height 17
click at [218, 132] on span "0.2$" at bounding box center [214, 133] width 11 height 8
type input "4S - 0.2$"
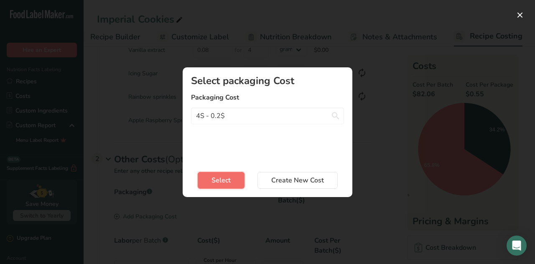
click at [219, 179] on span "Select" at bounding box center [220, 180] width 19 height 10
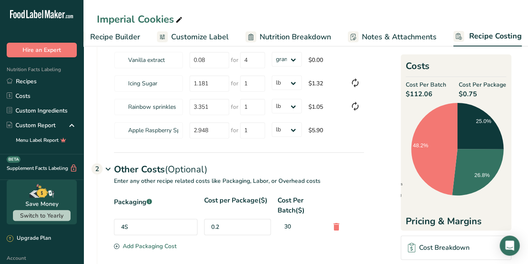
click at [296, 221] on div "30" at bounding box center [301, 225] width 46 height 15
click at [292, 222] on div "30" at bounding box center [301, 225] width 46 height 15
click at [333, 224] on icon at bounding box center [337, 226] width 10 height 15
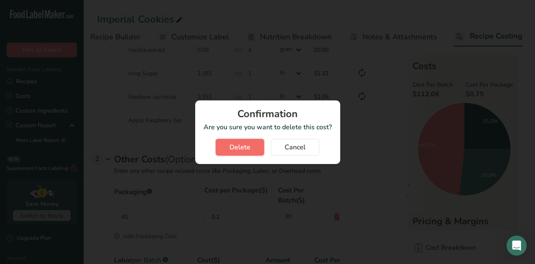
click at [254, 149] on button "Delete" at bounding box center [240, 147] width 48 height 17
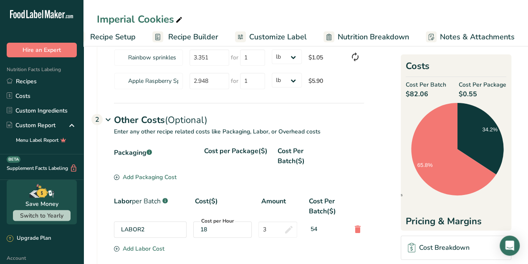
scroll to position [0, 0]
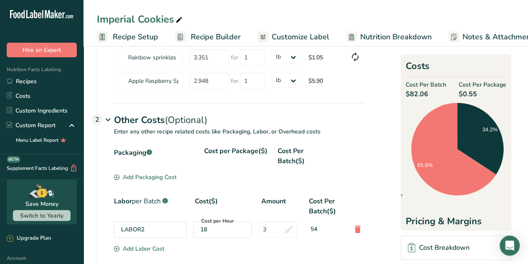
click at [119, 36] on span "Recipe Setup" at bounding box center [136, 36] width 46 height 11
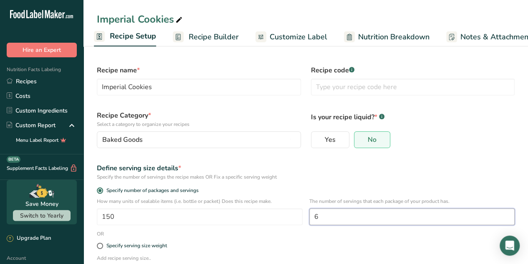
drag, startPoint x: 323, startPoint y: 216, endPoint x: 311, endPoint y: 216, distance: 12.6
click at [311, 216] on input "6" at bounding box center [413, 216] width 206 height 17
type input "2"
type input "25"
drag, startPoint x: 118, startPoint y: 218, endPoint x: 86, endPoint y: 218, distance: 32.2
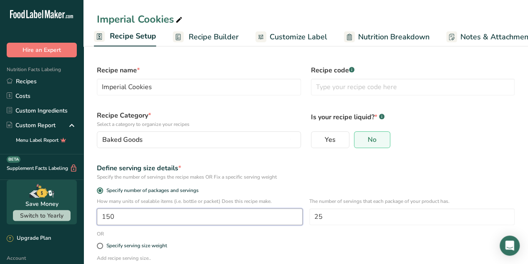
click at [86, 218] on section "Recipe name * Imperial Cookies Recipe code .a-a{fill:#347362;}.b-a{fill:#fff;} …" at bounding box center [306, 186] width 445 height 287
click at [229, 234] on form "Recipe name * Imperial Cookies Recipe code .a-a{fill:#347362;}.b-a{fill:#fff;} …" at bounding box center [306, 191] width 428 height 262
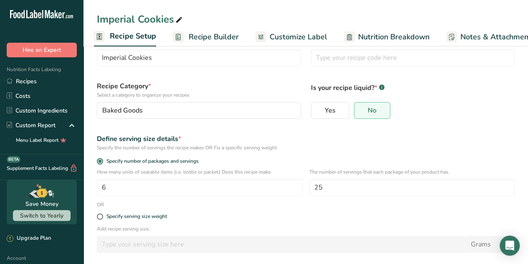
scroll to position [66, 0]
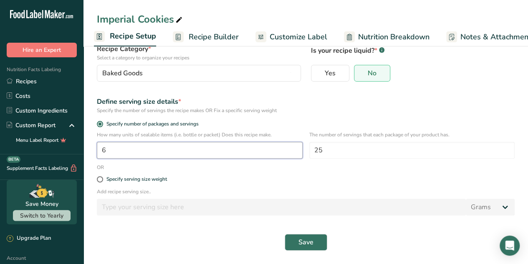
drag, startPoint x: 116, startPoint y: 149, endPoint x: 98, endPoint y: 149, distance: 18.0
click at [98, 149] on input "6" at bounding box center [200, 150] width 206 height 17
type input "25"
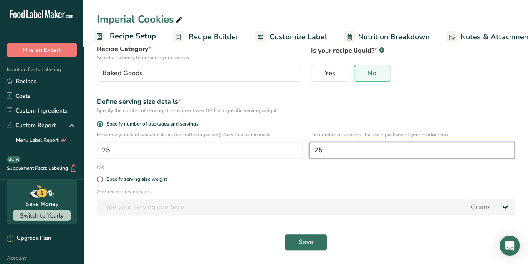
drag, startPoint x: 328, startPoint y: 150, endPoint x: 308, endPoint y: 151, distance: 19.7
click at [308, 151] on div "How many units of sealable items (i.e. bottle or packet) Does this recipe make.…" at bounding box center [306, 147] width 428 height 33
type input "6"
click at [308, 239] on span "Save" at bounding box center [306, 242] width 15 height 10
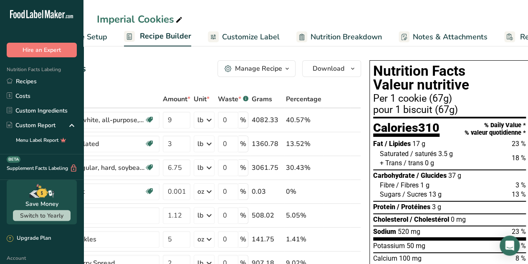
scroll to position [0, 107]
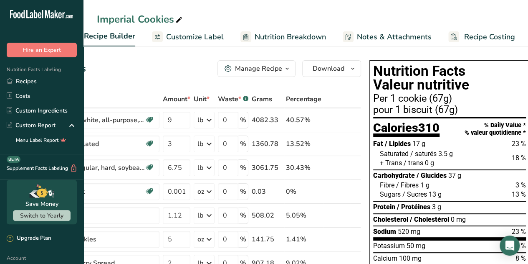
click at [481, 33] on span "Recipe Costing" at bounding box center [490, 36] width 51 height 11
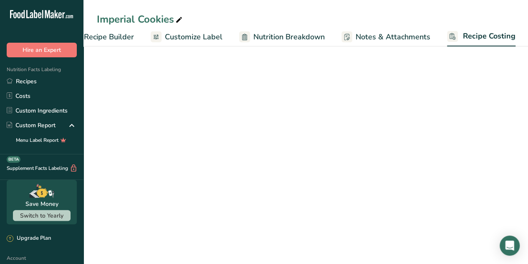
select select "12"
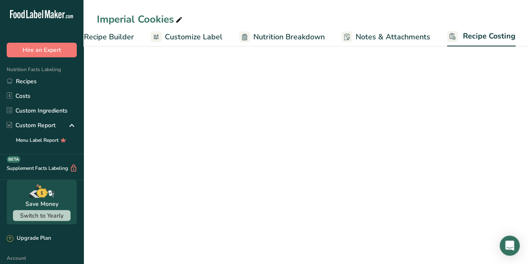
select select "12"
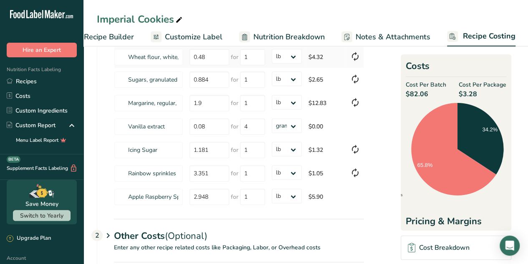
scroll to position [156, 0]
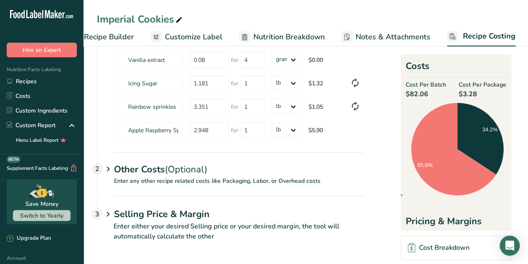
click at [186, 170] on span "(Optional)" at bounding box center [186, 169] width 43 height 13
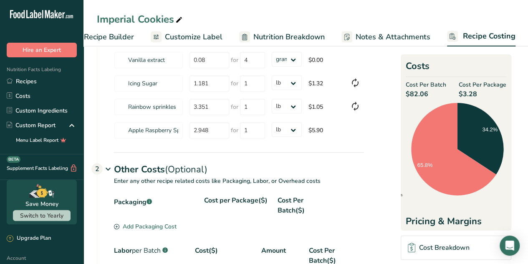
click at [155, 224] on div "Add Packaging Cost" at bounding box center [145, 226] width 63 height 9
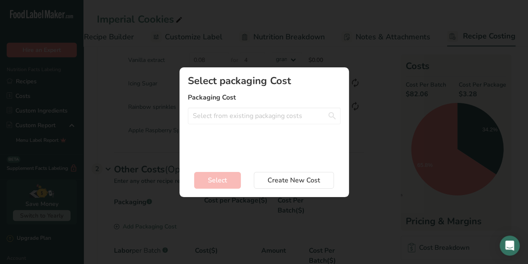
scroll to position [0, 101]
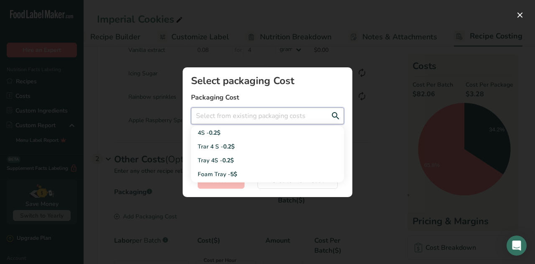
click at [228, 117] on input "Add New Recipe Cost Modal" at bounding box center [267, 115] width 153 height 17
click at [217, 133] on span "0.2$" at bounding box center [214, 133] width 11 height 8
type input "4S - 0.2$"
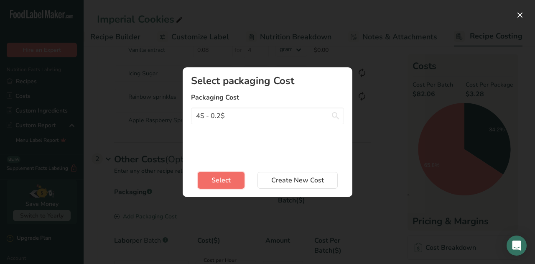
click at [231, 181] on button "Select" at bounding box center [221, 180] width 47 height 17
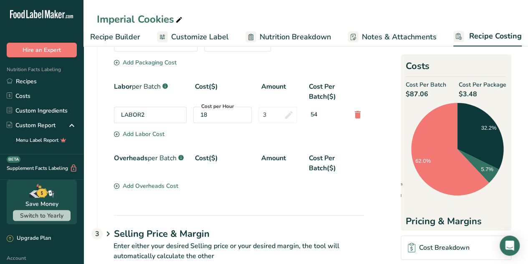
scroll to position [338, 0]
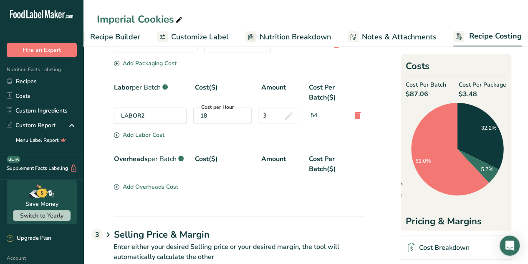
click at [173, 183] on div "Add Overheads Cost" at bounding box center [146, 186] width 64 height 9
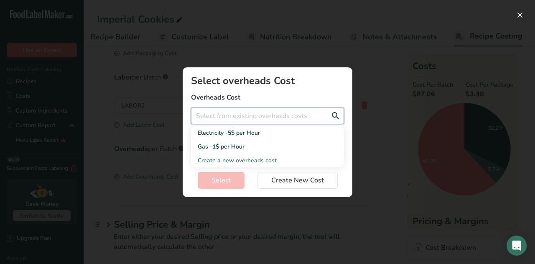
click at [216, 122] on input "Add New Recipe Cost Modal" at bounding box center [267, 115] width 153 height 17
click at [213, 162] on span "Create a new overheads cost" at bounding box center [237, 160] width 79 height 8
select select "3"
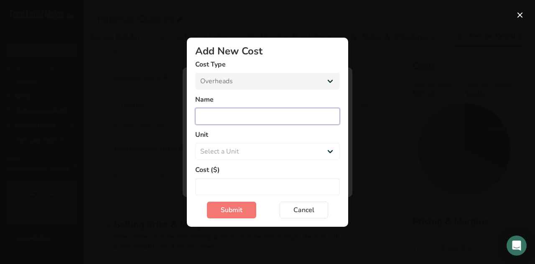
click at [206, 116] on input "Add New Cost Modal" at bounding box center [267, 116] width 145 height 17
type input "e"
type input "Expenses"
click at [215, 152] on select "Select a Unit Day Hour Flat Fee" at bounding box center [267, 151] width 145 height 17
select select "2"
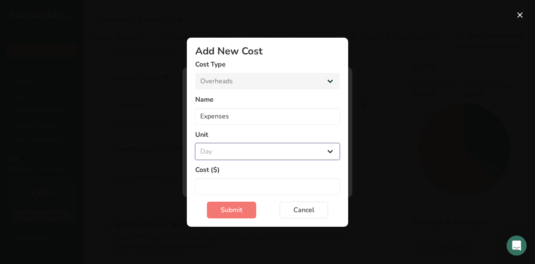
click at [195, 143] on select "Select a Unit Day Hour Flat Fee" at bounding box center [267, 151] width 145 height 17
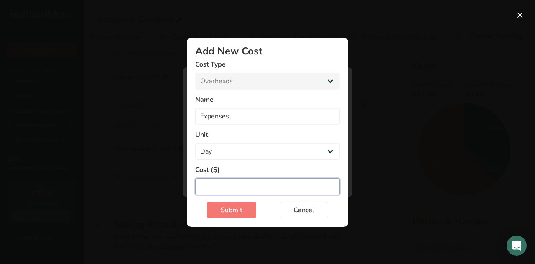
click at [211, 188] on input "Add New Cost Modal" at bounding box center [267, 186] width 145 height 17
type input "8.45"
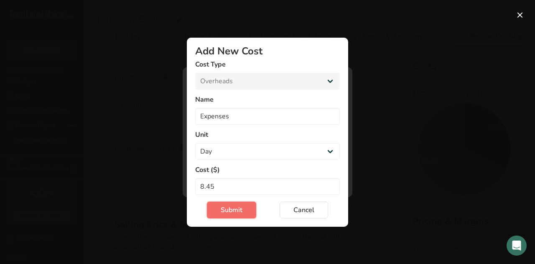
click at [231, 206] on span "Submit" at bounding box center [232, 210] width 22 height 10
select select "Add New Cost Modal"
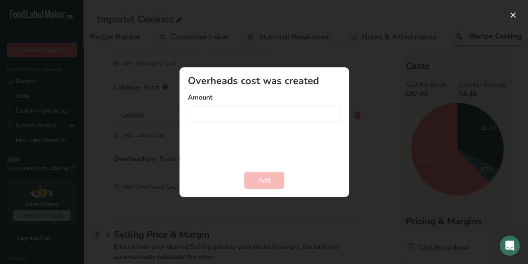
click at [389, 102] on div "Add New Recipe Cost Modal" at bounding box center [264, 132] width 528 height 264
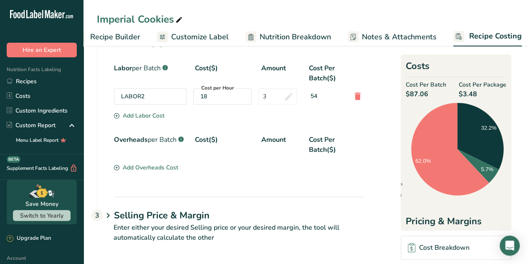
scroll to position [358, 0]
click at [163, 163] on div "Add Overheads Cost" at bounding box center [146, 166] width 64 height 9
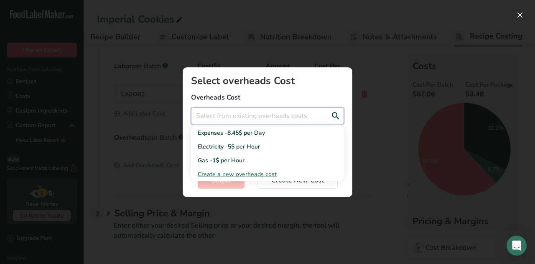
click at [227, 121] on input "Add New Recipe Cost Modal" at bounding box center [267, 115] width 153 height 17
click at [223, 132] on div "Expenses - 8.45$ per Day" at bounding box center [261, 132] width 126 height 9
type input "Expenses - 8.45$ per Day"
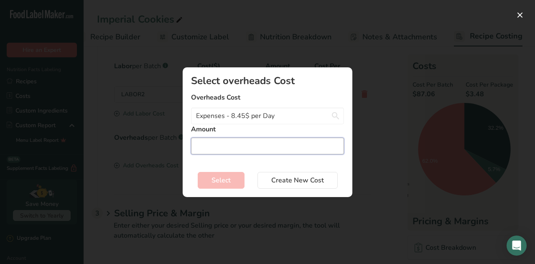
click at [239, 145] on input "Add New Recipe Cost Modal" at bounding box center [267, 145] width 153 height 17
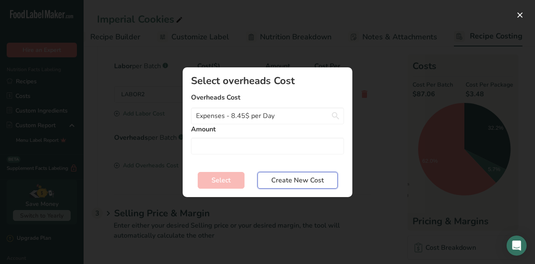
click at [283, 186] on button "Create New Cost" at bounding box center [297, 180] width 80 height 17
select select "3"
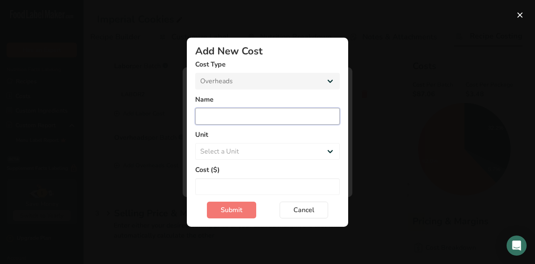
click at [216, 114] on input "Add New Cost Modal" at bounding box center [267, 116] width 145 height 17
type input "Expenses"
click at [217, 149] on select "Select a Unit Day Hour Flat Fee" at bounding box center [267, 151] width 145 height 17
select select "1"
click at [195, 143] on select "Select a Unit Day Hour Flat Fee" at bounding box center [267, 151] width 145 height 17
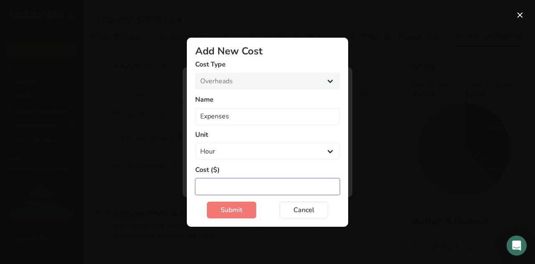
click at [216, 182] on input "Add New Cost Modal" at bounding box center [267, 186] width 145 height 17
type input "8.45"
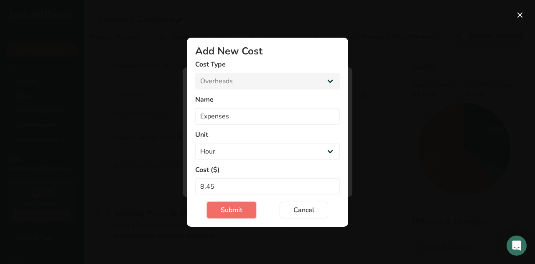
click at [227, 211] on span "Submit" at bounding box center [232, 210] width 22 height 10
click at [236, 117] on input "Expenses" at bounding box center [267, 116] width 145 height 17
type input "Expenses s"
click at [227, 212] on span "Submit" at bounding box center [232, 210] width 22 height 10
select select "Add New Cost Modal"
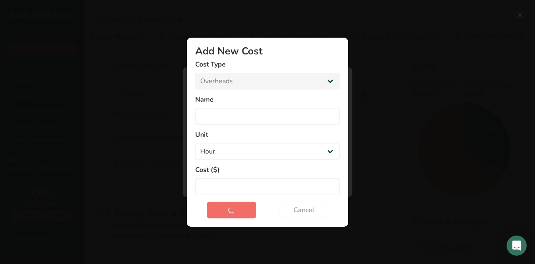
select select "Add New Cost Modal"
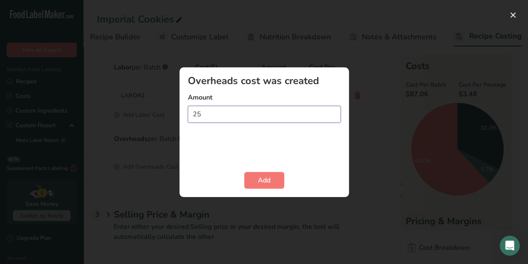
type input "2"
type input "8.45"
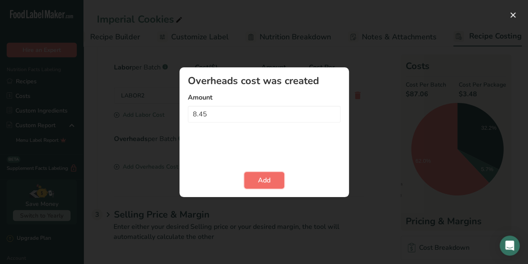
click at [261, 178] on span "Add" at bounding box center [264, 180] width 13 height 10
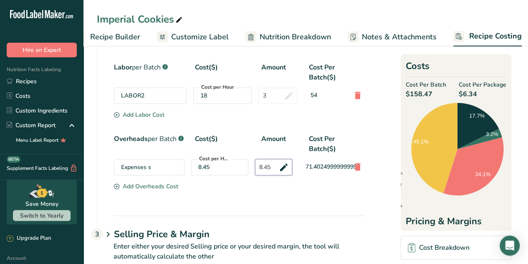
click at [285, 168] on input "8.45" at bounding box center [273, 167] width 37 height 16
click at [356, 163] on icon at bounding box center [358, 166] width 10 height 15
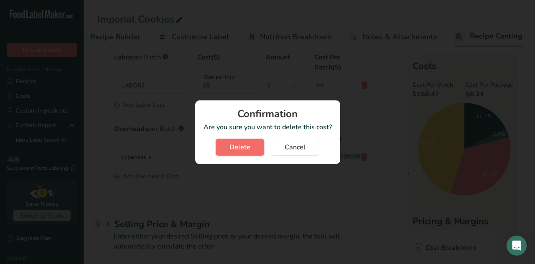
click at [244, 142] on span "Delete" at bounding box center [239, 147] width 21 height 10
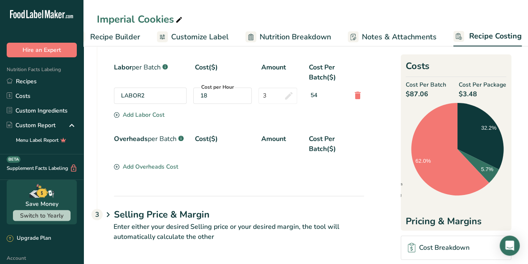
click at [167, 164] on div "Add Overheads Cost" at bounding box center [146, 166] width 64 height 9
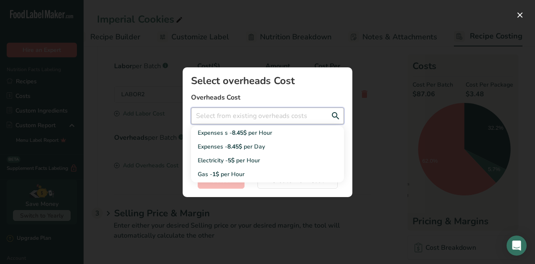
click at [215, 117] on input "Add New Recipe Cost Modal" at bounding box center [267, 115] width 153 height 17
click at [221, 131] on div "Expenses s - 8.45$ per Hour" at bounding box center [261, 132] width 126 height 9
type input "Expenses s - 8.45$ per Hour"
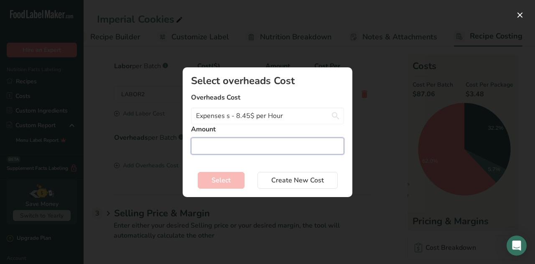
click at [206, 145] on input "Add New Recipe Cost Modal" at bounding box center [267, 145] width 153 height 17
type input "3"
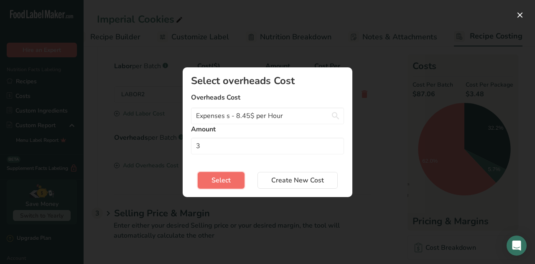
click at [214, 178] on span "Select" at bounding box center [220, 180] width 19 height 10
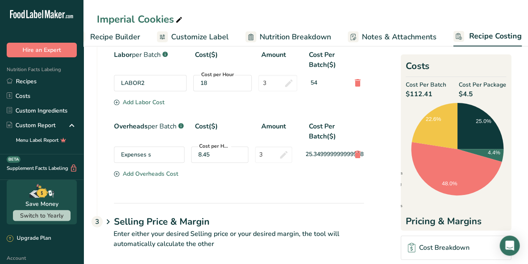
scroll to position [385, 0]
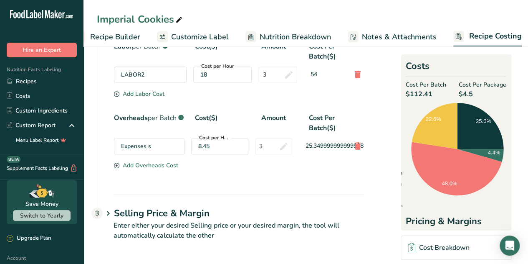
click at [130, 217] on h1 "Selling Price & Margin" at bounding box center [239, 213] width 250 height 14
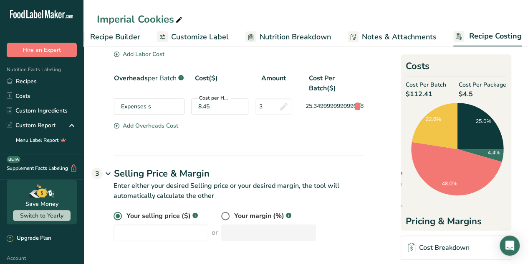
scroll to position [425, 0]
click at [157, 236] on input "number" at bounding box center [161, 232] width 95 height 17
click at [193, 250] on div "Your selling price ($) .a-a{fill:#347362;}.b-a{fill:#fff;} 11.95 or Your margin…" at bounding box center [230, 230] width 267 height 40
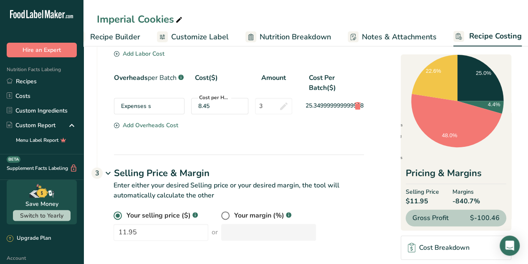
scroll to position [50, 0]
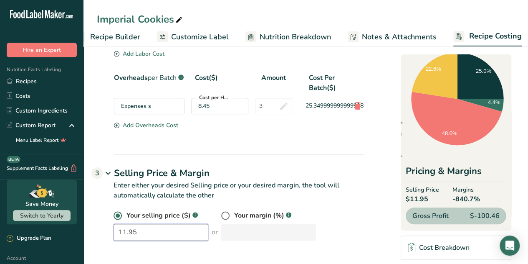
click at [137, 235] on input "11.95" at bounding box center [161, 232] width 95 height 17
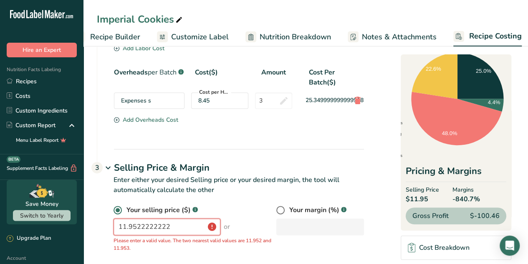
drag, startPoint x: 137, startPoint y: 235, endPoint x: 120, endPoint y: 233, distance: 17.2
click at [120, 233] on input "11.9522222222" at bounding box center [167, 226] width 107 height 17
click at [173, 233] on input "11.9522222222" at bounding box center [167, 226] width 107 height 17
type input "1"
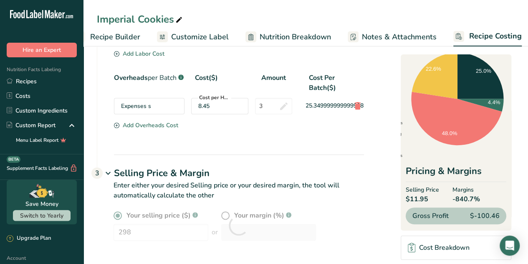
click at [296, 240] on div "Your selling price ($) .a-a{fill:#347362;}.b-a{fill:#fff;} 298 or Your margin (…" at bounding box center [230, 230] width 267 height 40
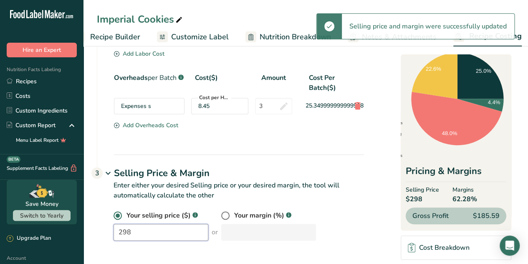
click at [140, 232] on input "298" at bounding box center [161, 232] width 95 height 17
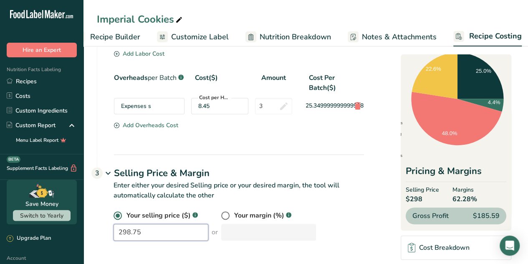
type input "298.75"
